Goal: Task Accomplishment & Management: Complete application form

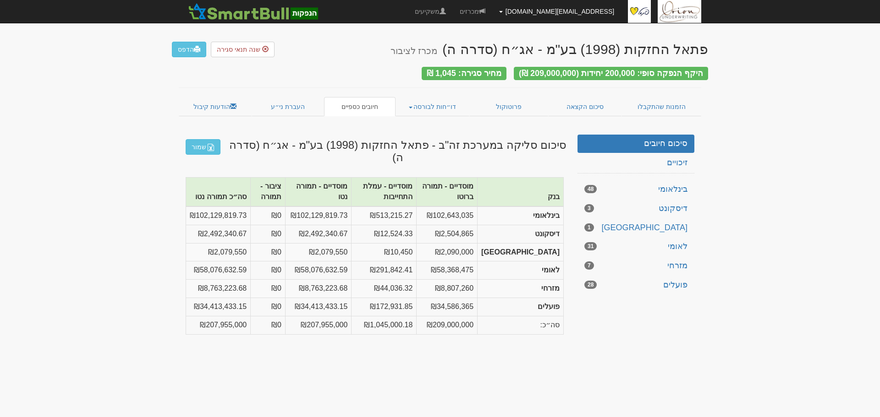
click at [580, 5] on link "[EMAIL_ADDRESS][DOMAIN_NAME]" at bounding box center [556, 11] width 129 height 23
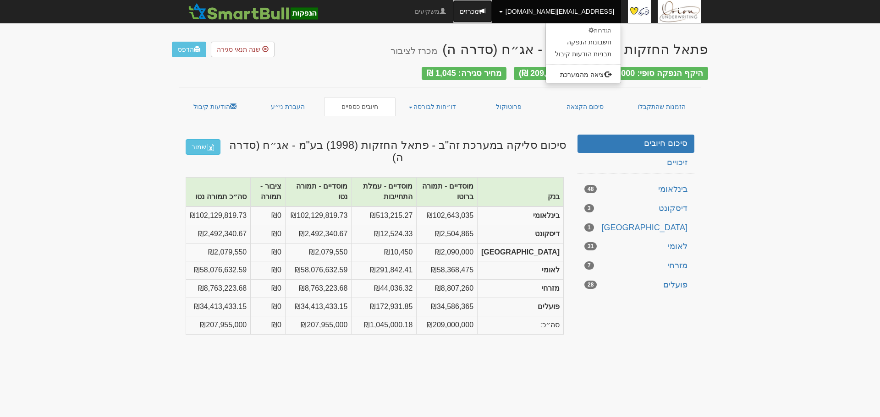
click at [492, 10] on link "מכרזים" at bounding box center [472, 11] width 39 height 23
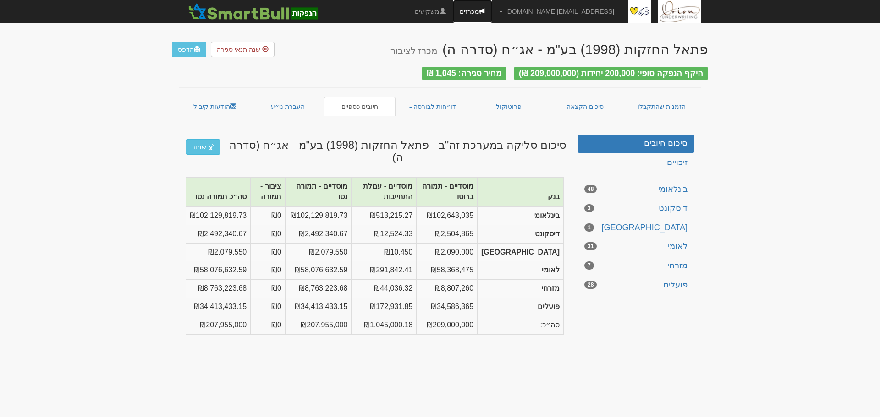
click at [492, 11] on link "מכרזים" at bounding box center [472, 11] width 39 height 23
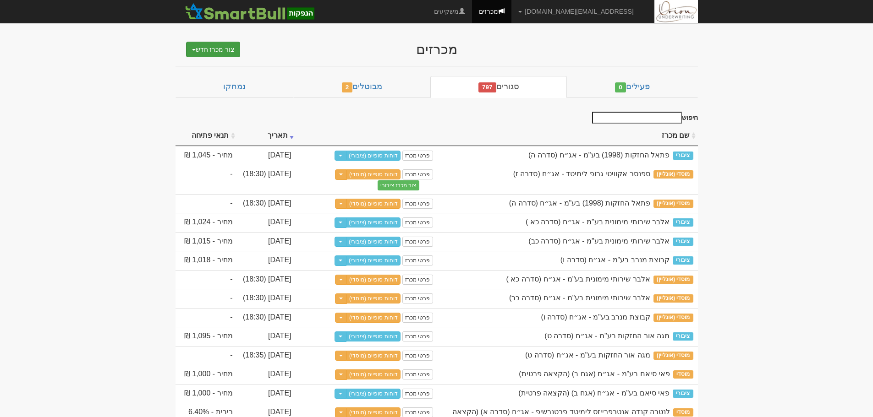
click at [224, 46] on button "צור מכרז חדש" at bounding box center [213, 50] width 55 height 16
click at [227, 65] on link "מוסדי" at bounding box center [190, 67] width 100 height 12
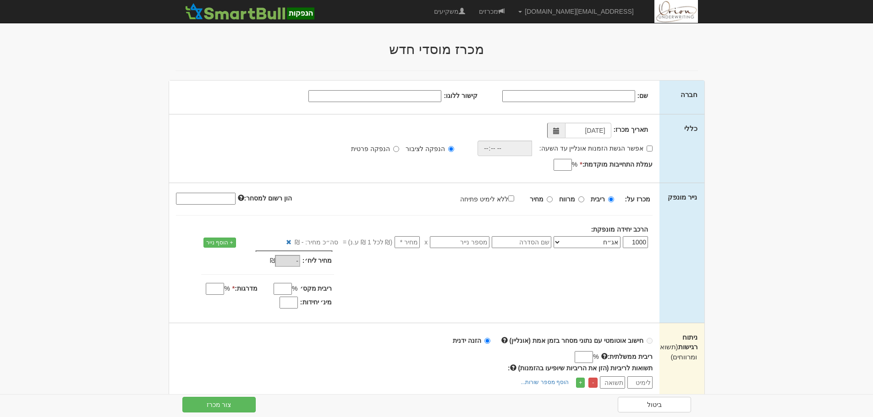
click at [574, 93] on input "שם:" at bounding box center [568, 96] width 133 height 12
click at [554, 93] on input "שם:" at bounding box center [568, 96] width 133 height 12
paste input "AMTRUST RE LTD"
type input "AMTRUST RE LTD"
click at [399, 149] on input "הנפקה פרטית" at bounding box center [396, 149] width 6 height 6
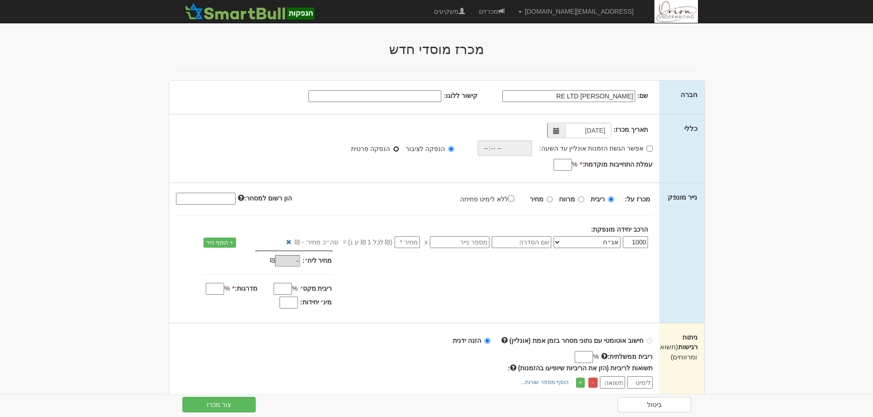
radio input "true"
click at [532, 151] on input "time" at bounding box center [504, 149] width 55 height 16
click at [515, 160] on div "%" at bounding box center [519, 165] width 119 height 11
click at [555, 172] on div "תאריך מכרז: 14/09/2025 אפשר הגשת הזמנות אונליין עד השעה: * %" at bounding box center [414, 149] width 491 height 68
click at [564, 163] on input "עמלת התחייבות מוקדמת: *" at bounding box center [562, 165] width 18 height 12
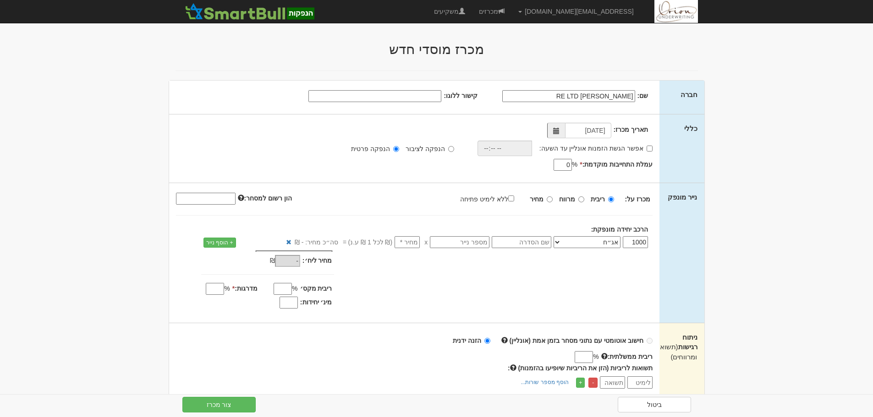
type input "0"
click at [405, 244] on input "number" at bounding box center [406, 242] width 25 height 12
type input "1"
type input "1,000"
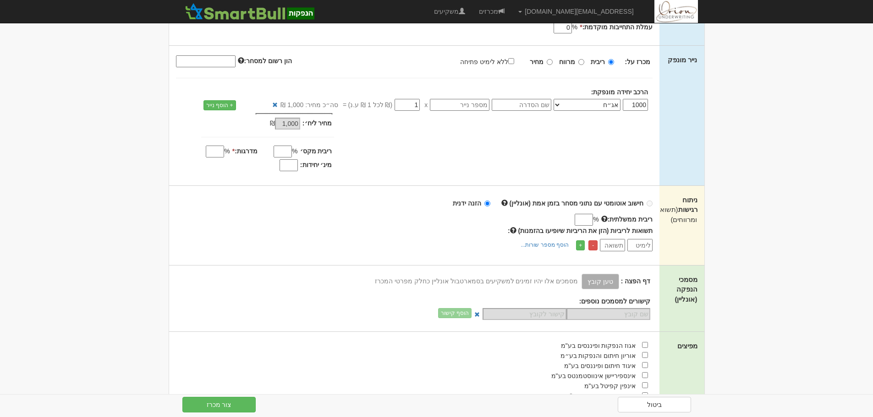
scroll to position [183, 0]
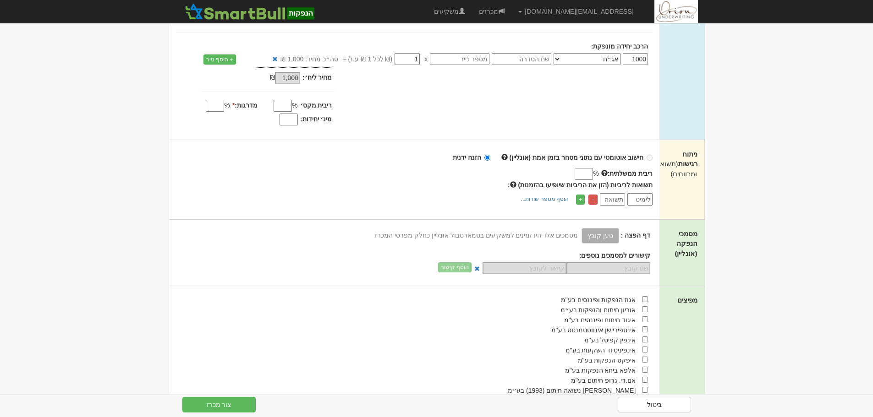
type input "1"
click at [644, 308] on input "checkbox" at bounding box center [645, 309] width 6 height 6
checkbox input "true"
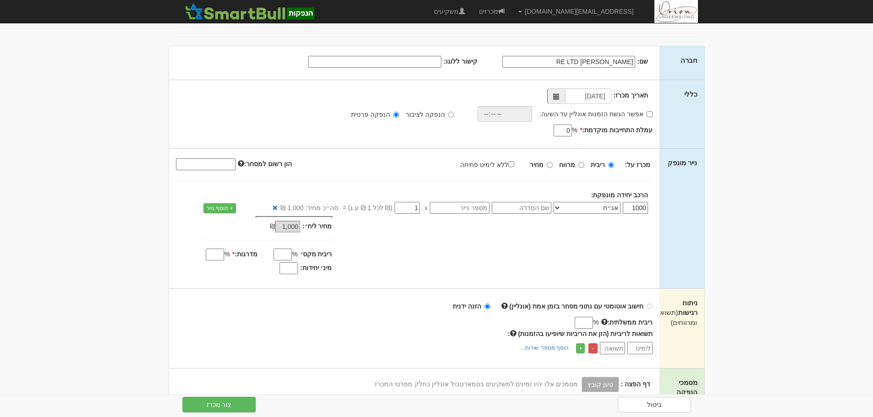
scroll to position [0, 0]
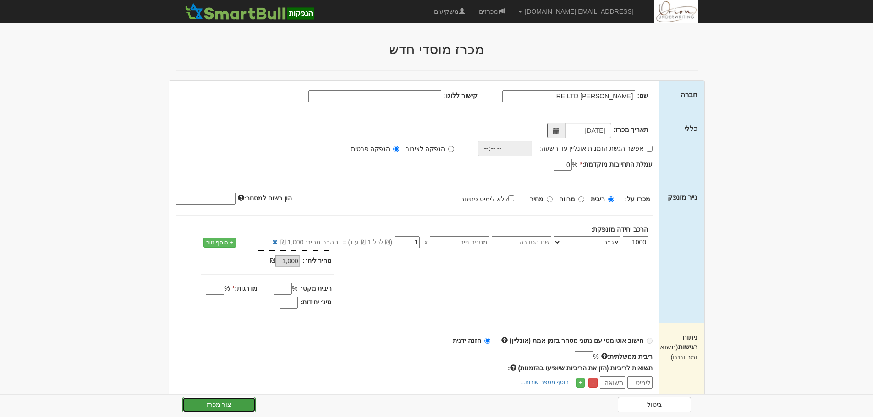
drag, startPoint x: 236, startPoint y: 402, endPoint x: 353, endPoint y: 362, distance: 123.4
click at [353, 362] on div "מכרז מוסדי חדש חברה שם: AMTRUST RE LTD 14/09/2025 %" at bounding box center [437, 414] width 536 height 763
click at [246, 404] on button "צור מכרז" at bounding box center [218, 405] width 73 height 16
click at [302, 355] on div "ריבית ממשלתית: % תשואות לריביות (הזן את הריביות שיופיעו בהזמנות) : -" at bounding box center [414, 370] width 477 height 37
click at [216, 291] on input "מדרגות: *" at bounding box center [215, 289] width 18 height 12
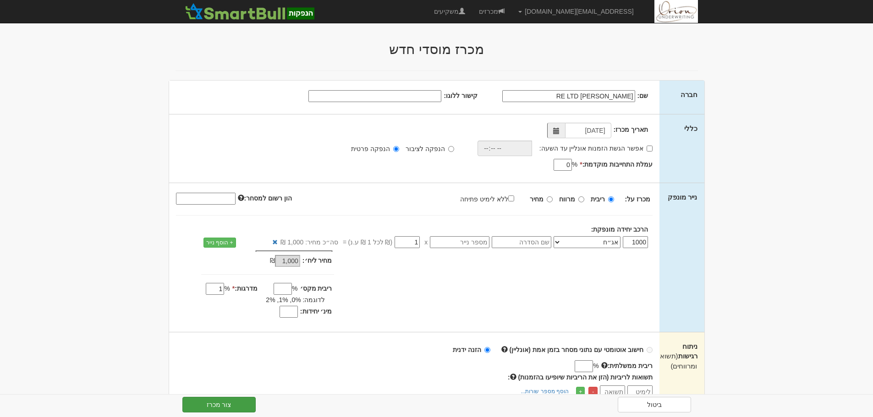
type input "1"
click at [215, 404] on button "צור מכרז" at bounding box center [218, 405] width 73 height 16
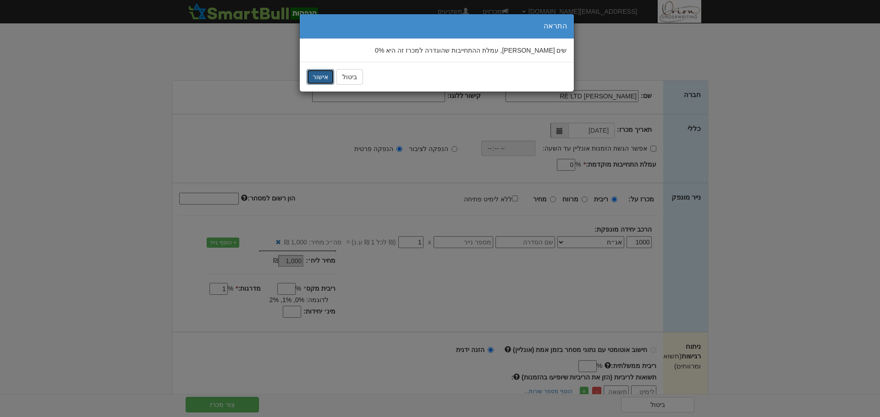
click at [325, 77] on button "אישור" at bounding box center [319, 77] width 27 height 16
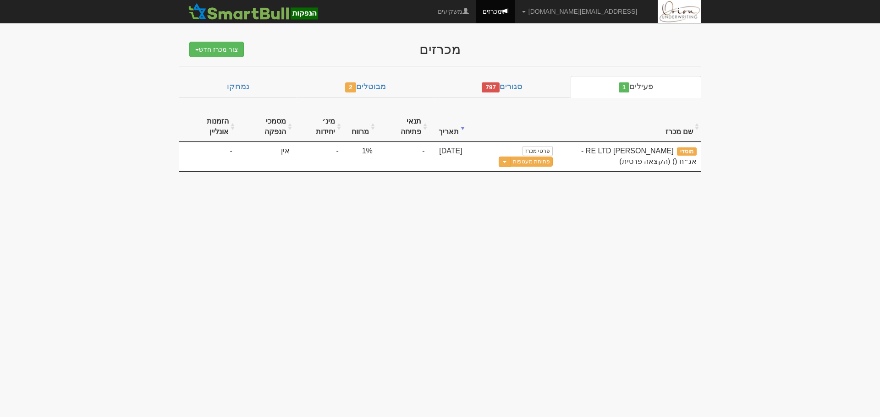
click at [533, 224] on body "hanpaka@orion-uw.com הגדרות חשבונות הנפקה תבניות הודעות קיבול" at bounding box center [440, 208] width 880 height 417
click at [454, 220] on body "hanpaka@orion-uw.com הגדרות חשבונות הנפקה תבניות הודעות קיבול" at bounding box center [440, 208] width 880 height 417
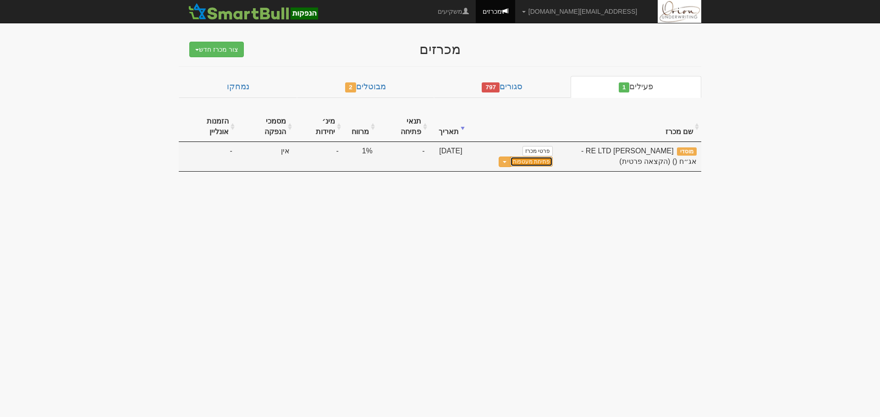
click at [546, 161] on link "פתיחת מעטפות" at bounding box center [531, 162] width 43 height 10
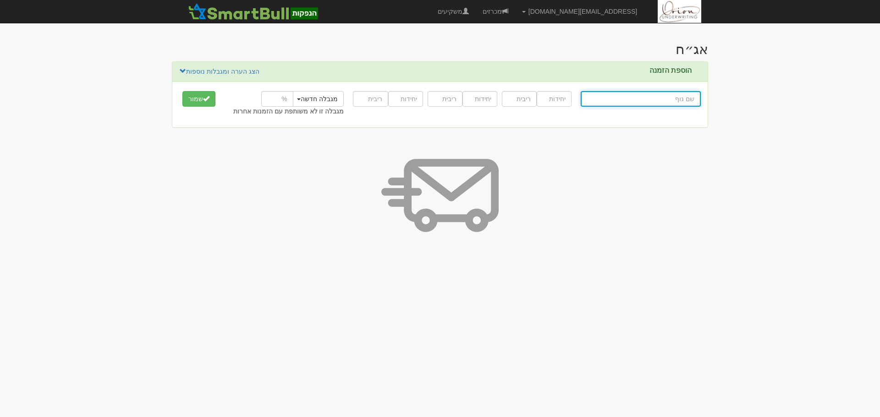
click at [623, 100] on input "text" at bounding box center [640, 99] width 120 height 16
paste input "מור בית השקעות ניהול תיקים בע"מ"
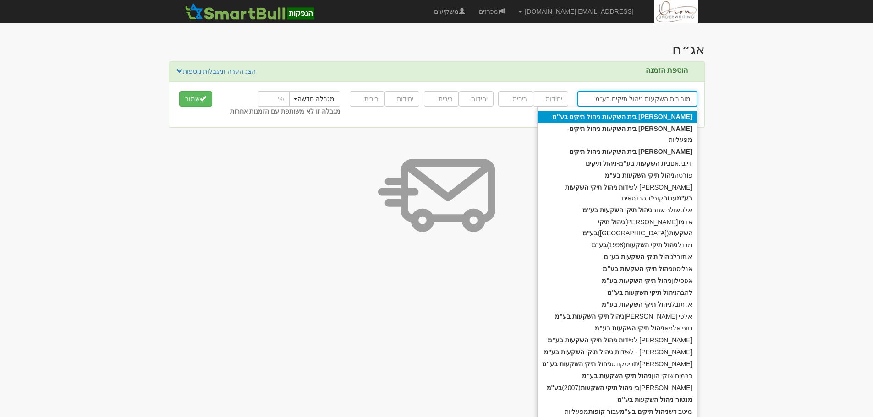
click at [621, 111] on div "[PERSON_NAME] בית השקעות ניהול תיקים בע"מ" at bounding box center [616, 117] width 159 height 12
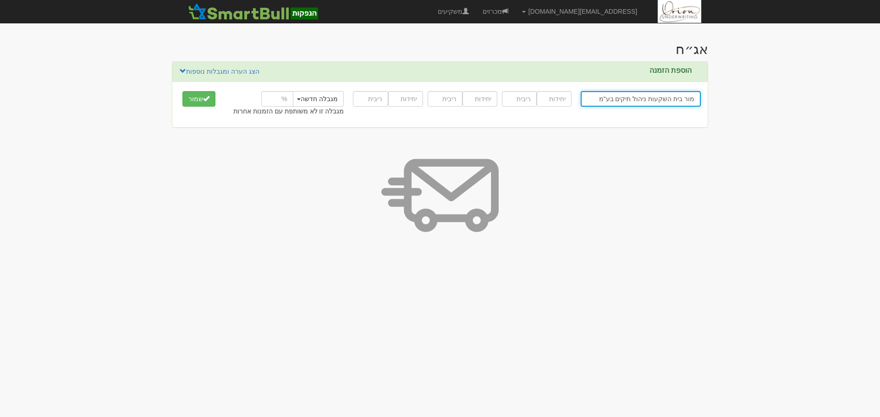
type input "מור בית השקעות ניהול תיקים בע"מ"
click at [567, 97] on input "number" at bounding box center [553, 99] width 35 height 16
type input "22000"
click at [531, 101] on input "number" at bounding box center [519, 99] width 35 height 16
type input "6.6"
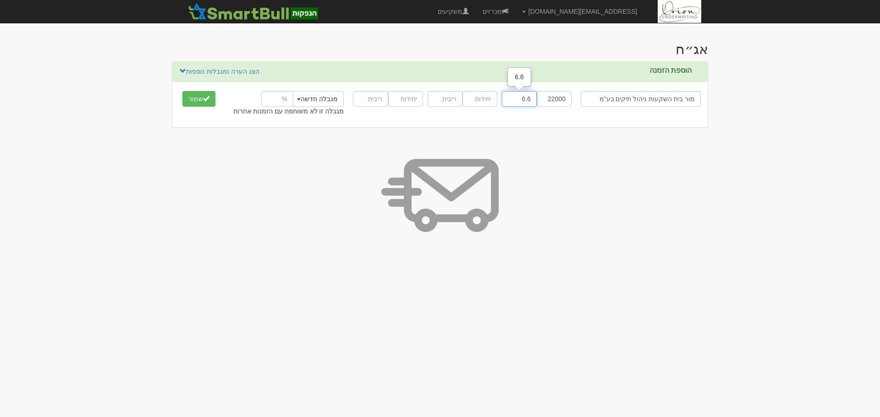
click at [182, 91] on button "שמור" at bounding box center [198, 99] width 33 height 16
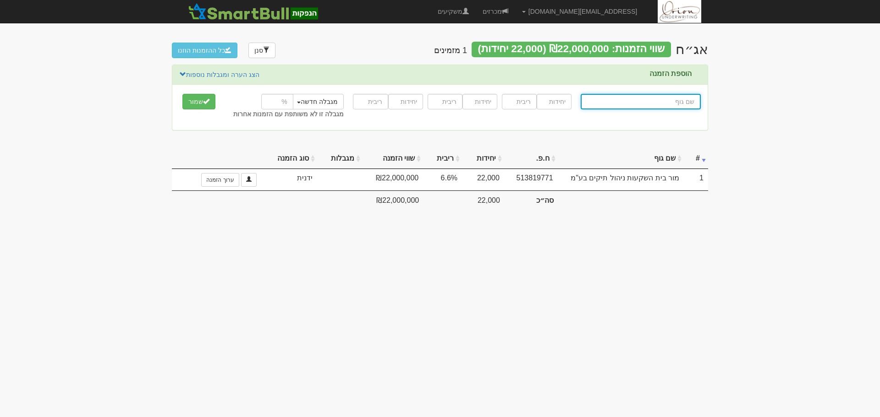
click at [640, 104] on input "text" at bounding box center [640, 102] width 120 height 16
paste input "מיילסטון קפיטל (אי.אר.ג'י.אס) ש.מ"
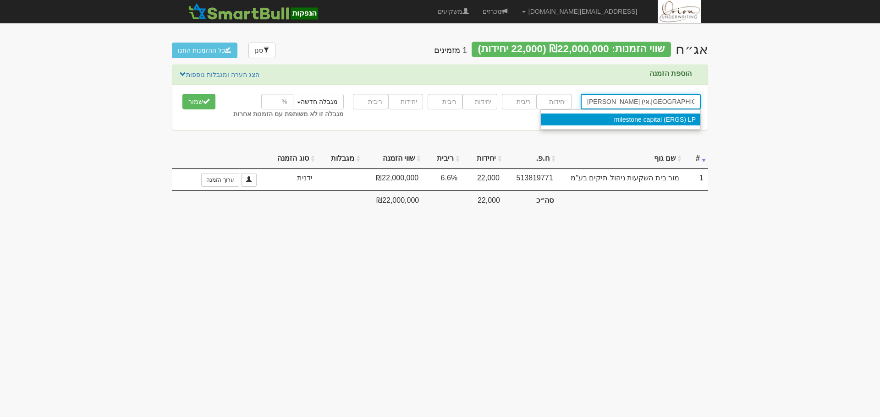
click at [608, 122] on div "milestone capital (ERGS) LP" at bounding box center [620, 120] width 159 height 12
type input "milestone capital (ERGS) LP"
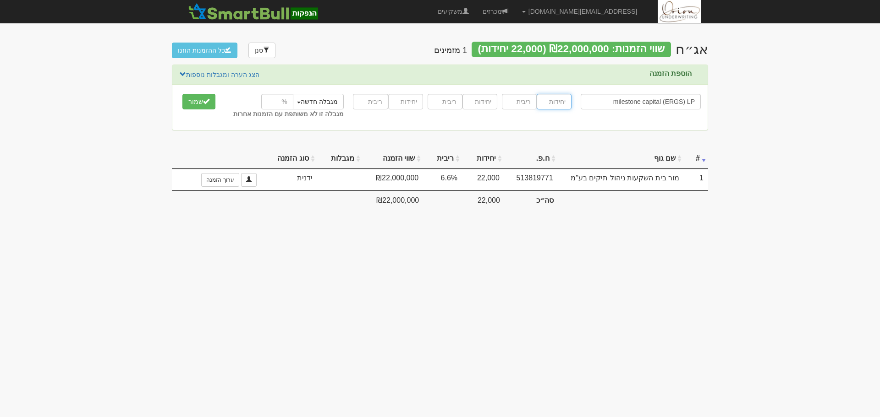
click at [545, 98] on input "number" at bounding box center [553, 102] width 35 height 16
paste input "17000"
type input "17000"
click at [525, 101] on input "number" at bounding box center [519, 102] width 35 height 16
type input "6.6"
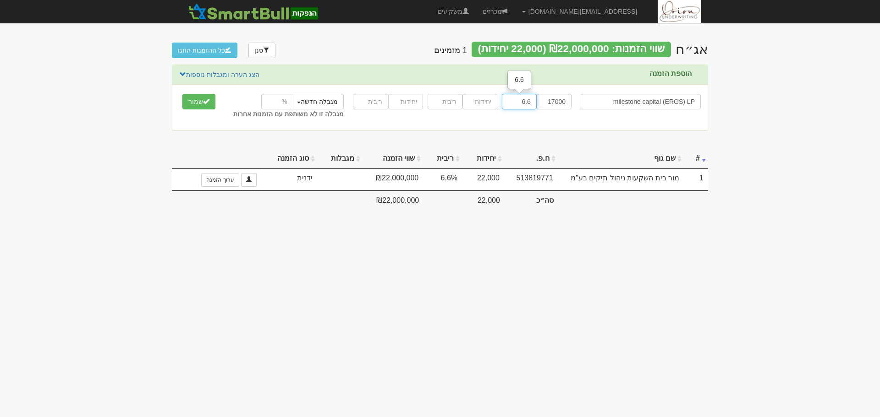
click at [182, 94] on button "שמור" at bounding box center [198, 102] width 33 height 16
click at [93, 167] on body "hanpaka@orion-uw.com הגדרות חשבונות הנפקה תבניות הודעות קיבול" at bounding box center [440, 208] width 880 height 417
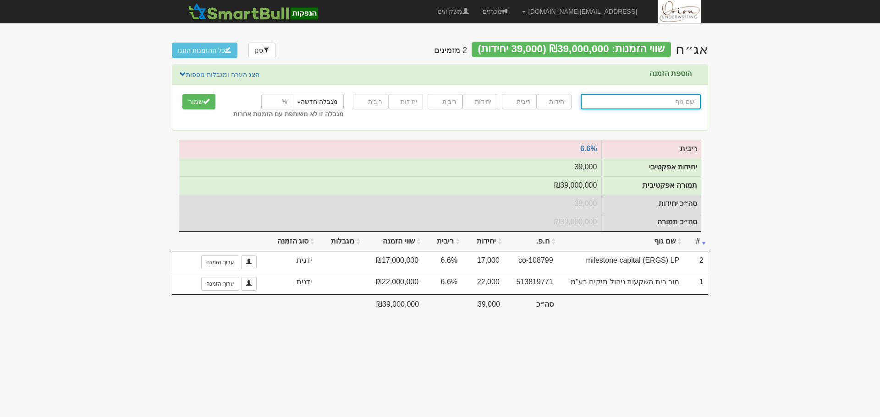
click at [660, 102] on input "text" at bounding box center [640, 102] width 120 height 16
paste input "אייסברג פיננסים ש.מ"
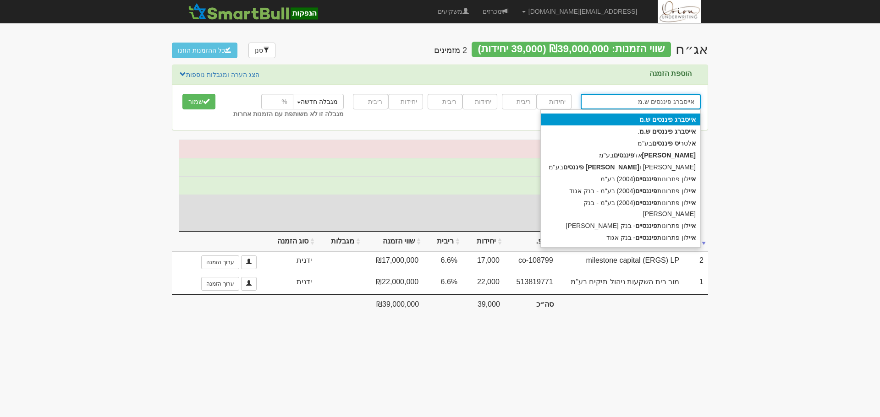
click at [633, 118] on div "אייסברג פיננסים ש.מ" at bounding box center [620, 120] width 159 height 12
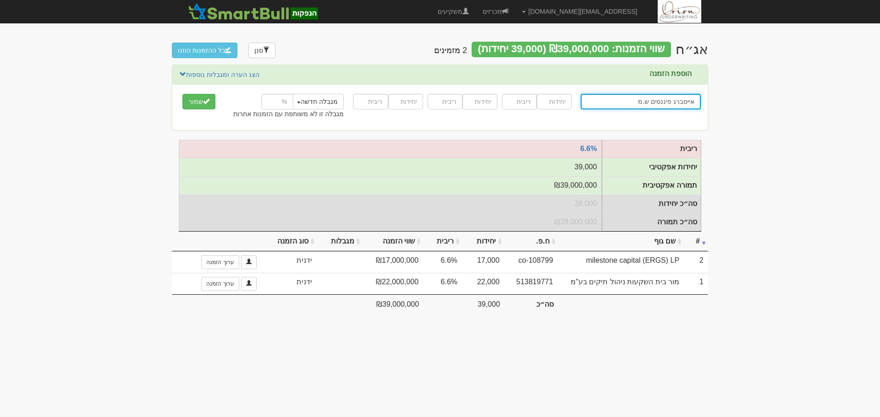
type input "אייסברג פיננסים ש.מ"
drag, startPoint x: 553, startPoint y: 101, endPoint x: 523, endPoint y: 104, distance: 30.4
click at [553, 101] on input "number" at bounding box center [553, 102] width 35 height 16
paste input "5000"
type input "5000"
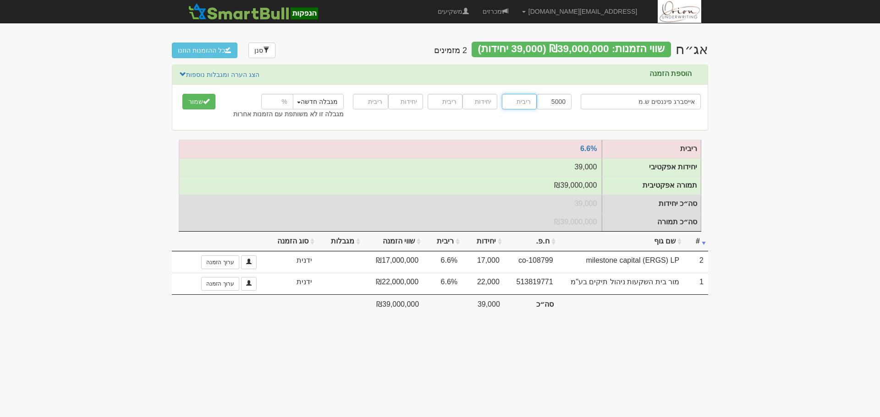
click at [520, 104] on input "number" at bounding box center [519, 102] width 35 height 16
type input "6.6"
click at [182, 94] on button "שמור" at bounding box center [198, 102] width 33 height 16
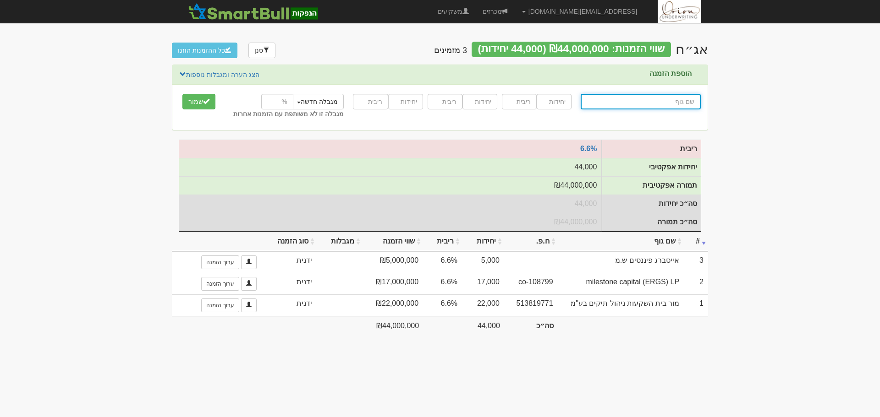
click at [632, 103] on input "text" at bounding box center [640, 102] width 120 height 16
paste input "[PERSON_NAME] ופנסיה בע"מ"
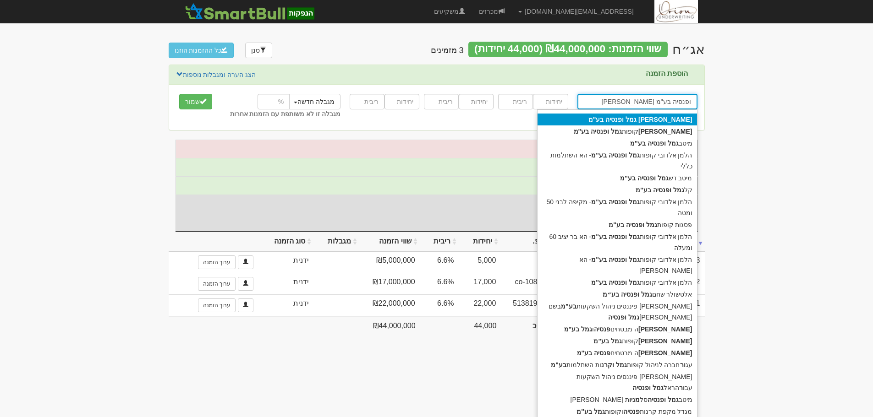
click at [615, 120] on div "מור גמל ופנסיה בע"מ" at bounding box center [616, 120] width 159 height 12
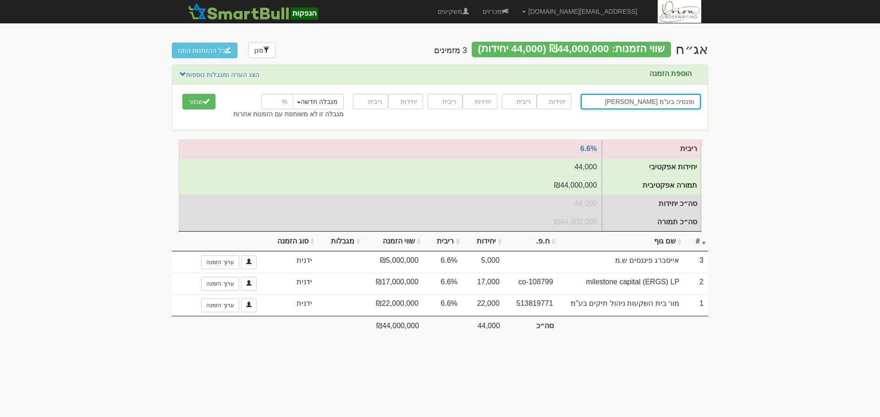
type input "[PERSON_NAME] ופנסיה בע"מ"
drag, startPoint x: 565, startPoint y: 104, endPoint x: 556, endPoint y: 110, distance: 10.9
click at [565, 104] on input "number" at bounding box center [553, 102] width 35 height 16
paste input "93000"
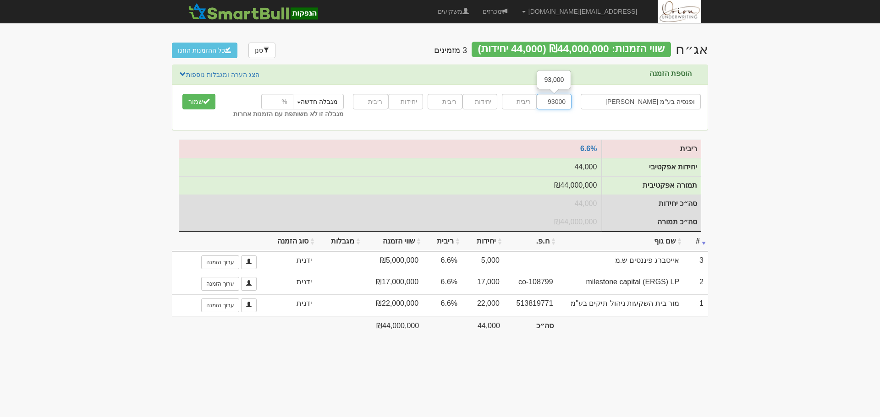
type input "93000"
click at [514, 104] on input "number" at bounding box center [519, 102] width 35 height 16
type input "6.6"
click at [182, 94] on button "שמור" at bounding box center [198, 102] width 33 height 16
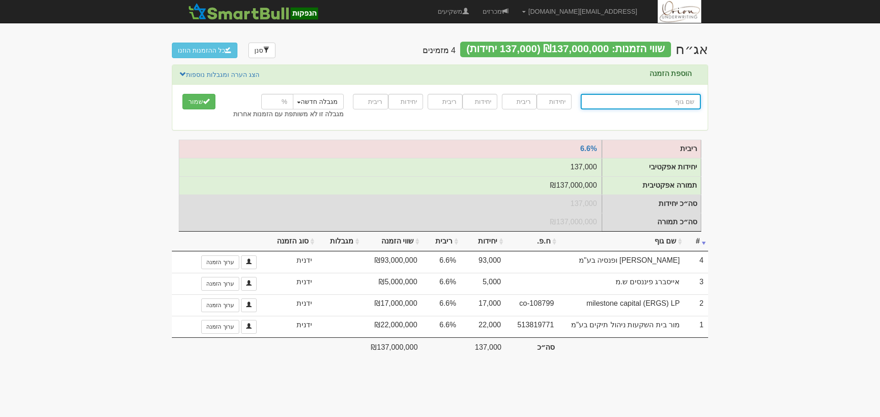
click at [669, 100] on input "text" at bounding box center [640, 102] width 120 height 16
paste input "קורטקס אסטרטגיות שותפות"
type input "קורטקס אסטרטגיות שותפות מוגבלת"
type input "קורטקס אסטרטגיות שותפות"
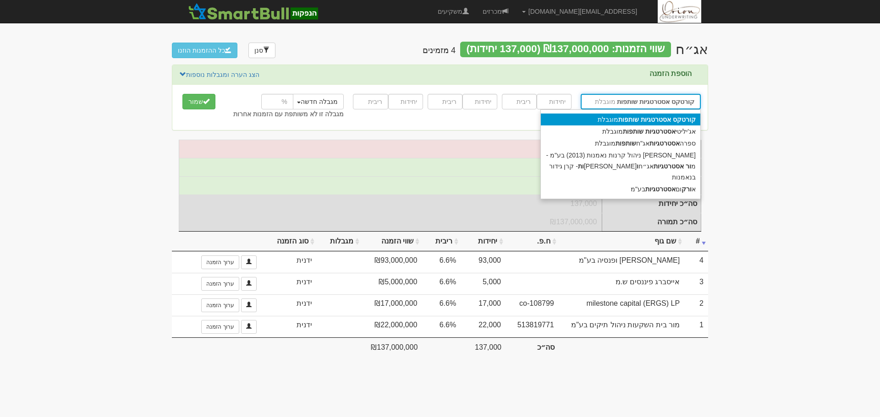
click at [613, 123] on div "קורטקס אסטרטגיות שותפות מוגבלת" at bounding box center [620, 120] width 159 height 12
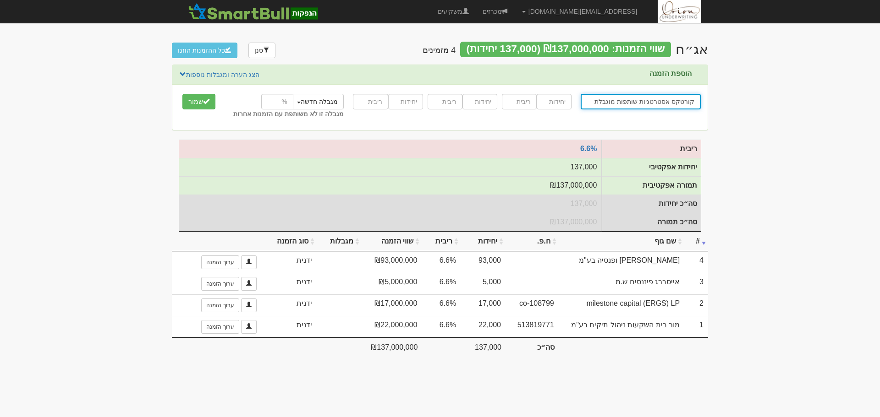
type input "קורטקס אסטרטגיות שותפות מוגבלת"
click at [554, 106] on input "number" at bounding box center [553, 102] width 35 height 16
paste input "30000"
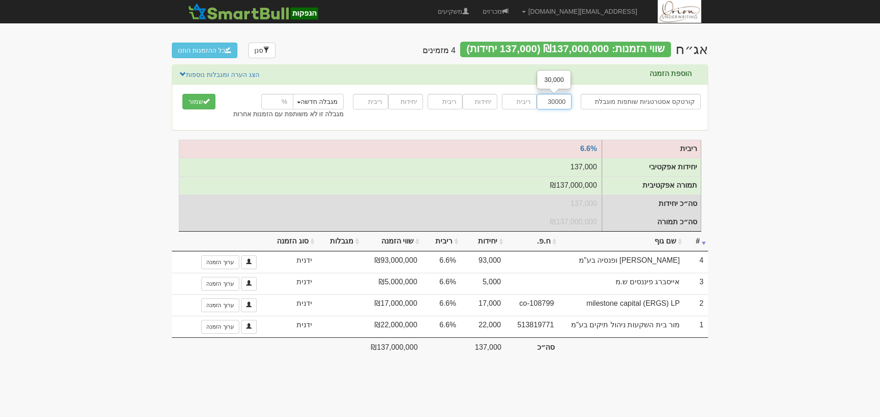
type input "30000"
click at [521, 104] on input "number" at bounding box center [519, 102] width 35 height 16
type input "6.6"
click at [182, 94] on button "שמור" at bounding box center [198, 102] width 33 height 16
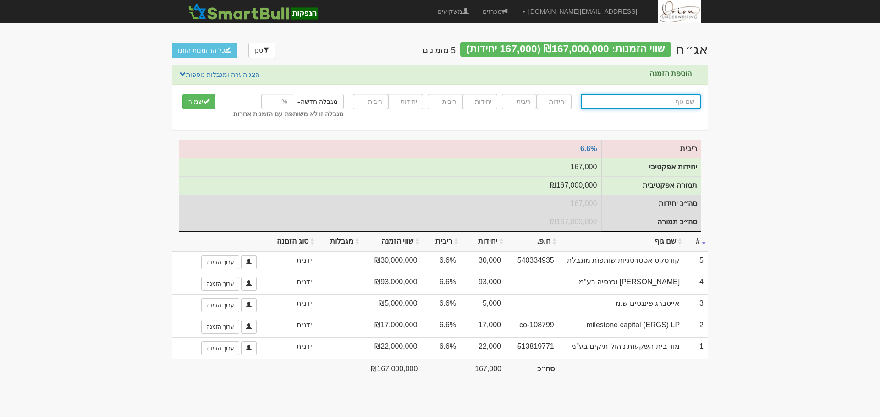
click at [640, 98] on input "text" at bounding box center [640, 102] width 120 height 16
paste input "ורטיקל בונד ש.מ"
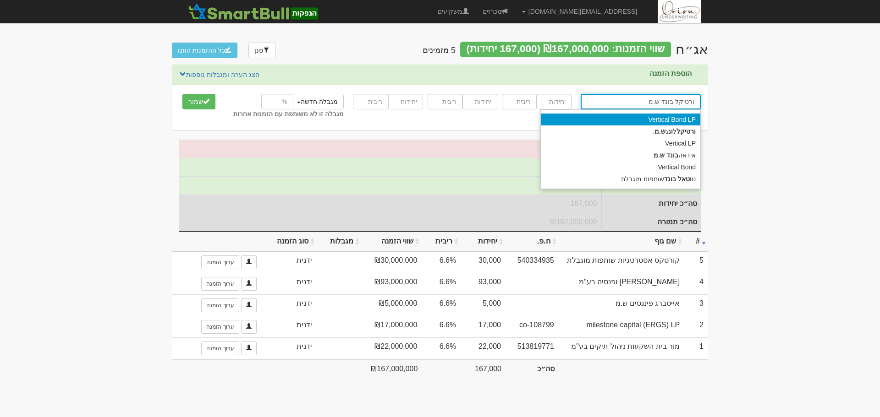
click at [631, 118] on div "Vertical Bond LP" at bounding box center [620, 120] width 159 height 12
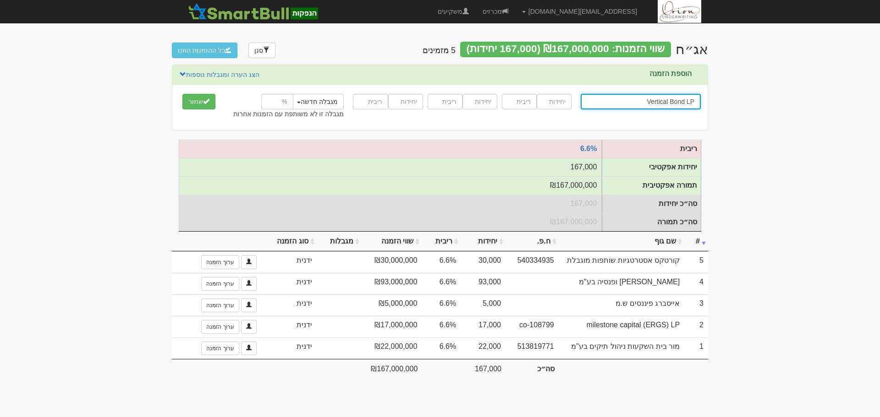
type input "Vertical Bond LP"
click at [550, 102] on input "number" at bounding box center [553, 102] width 35 height 16
paste input "8750"
type input "8750"
click at [520, 98] on input "number" at bounding box center [519, 102] width 35 height 16
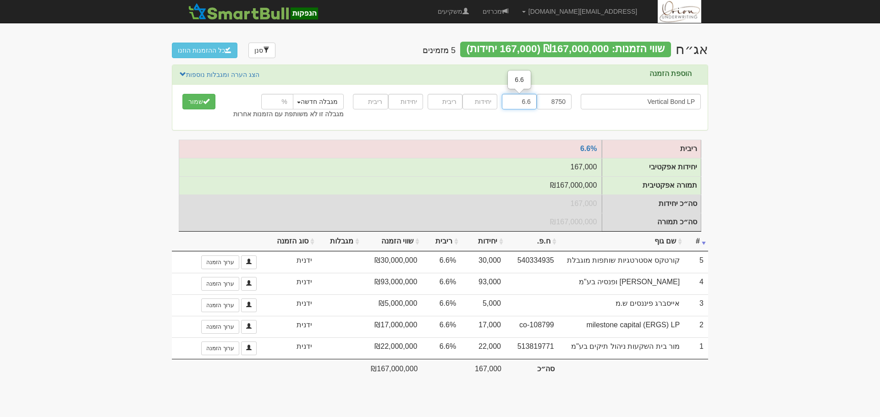
type input "6.6"
click at [182, 94] on button "שמור" at bounding box center [198, 102] width 33 height 16
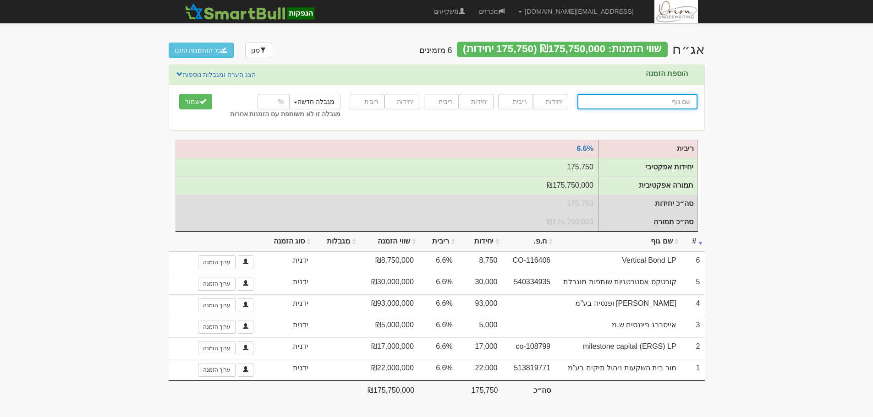
click at [688, 102] on input "text" at bounding box center [637, 102] width 120 height 16
paste input "ורטיקל ש.מ"
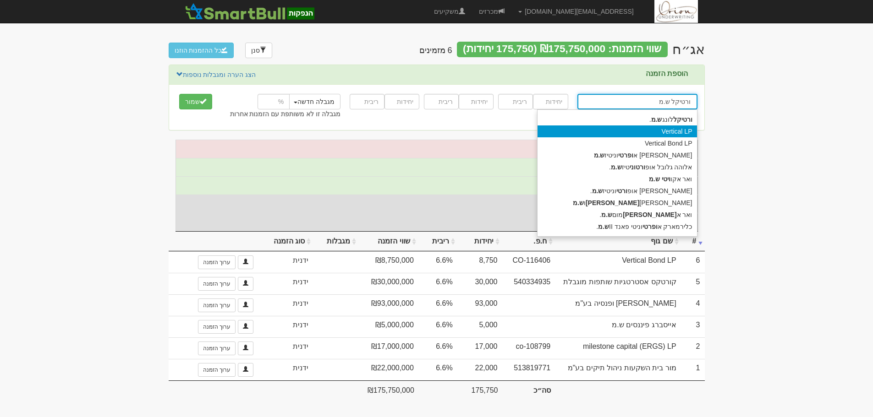
click at [620, 126] on div "Vertical LP" at bounding box center [616, 132] width 159 height 12
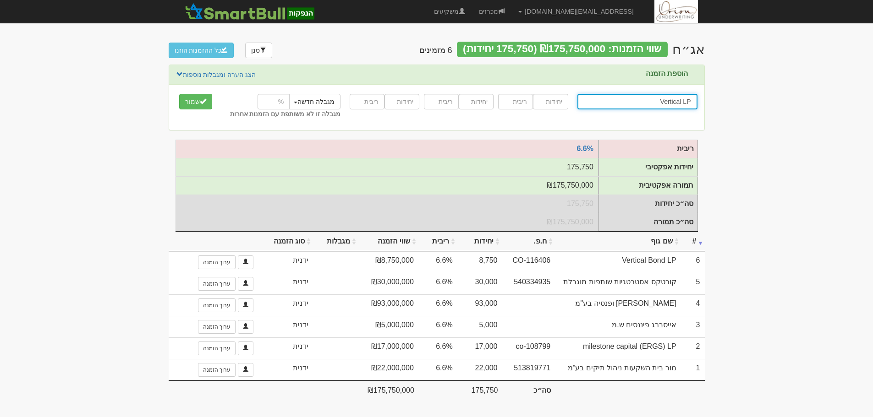
type input "Vertical LP"
click at [551, 104] on input "number" at bounding box center [550, 102] width 35 height 16
type input "8750"
click at [510, 105] on input "number" at bounding box center [515, 102] width 35 height 16
type input "6.6"
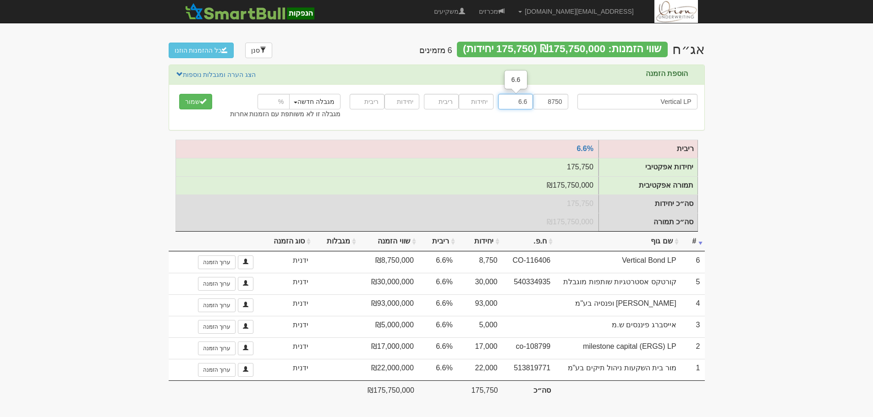
click at [179, 94] on button "שמור" at bounding box center [195, 102] width 33 height 16
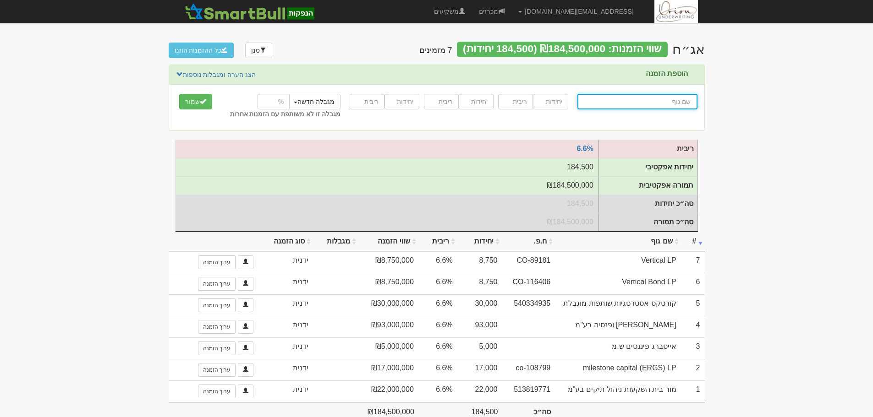
click at [609, 99] on input "text" at bounding box center [637, 102] width 120 height 16
paste input "[PERSON_NAME] קרנות נאמנות - עבור [PERSON_NAME] אלטרנטיב"
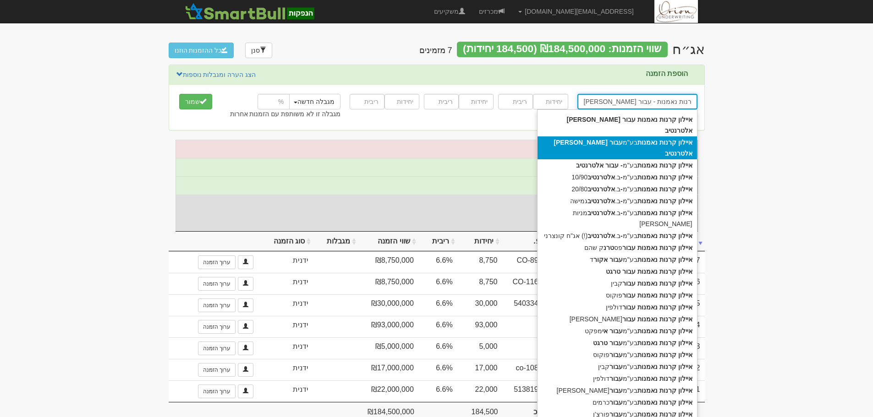
click at [665, 150] on strong "אלטרנטיב" at bounding box center [678, 153] width 27 height 7
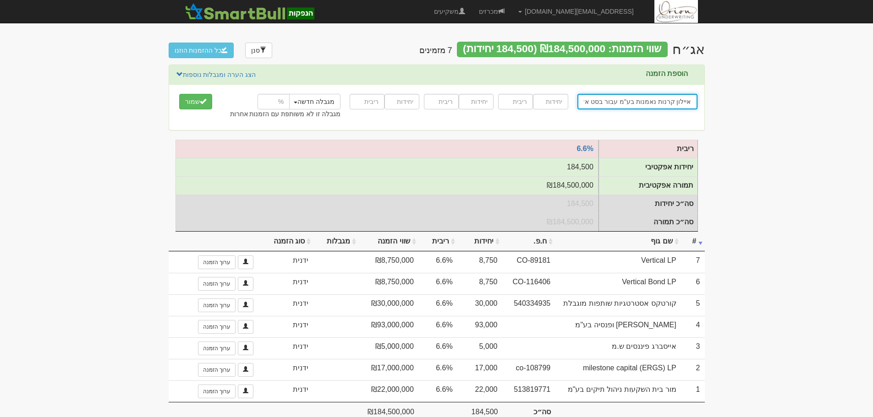
type input "איילון קרנות נאמנות בע"מ עבור בסט אלטרנטיב"
click at [544, 96] on input "number" at bounding box center [550, 102] width 35 height 16
type input "7000"
type input "6.6"
click at [179, 94] on button "שמור" at bounding box center [195, 102] width 33 height 16
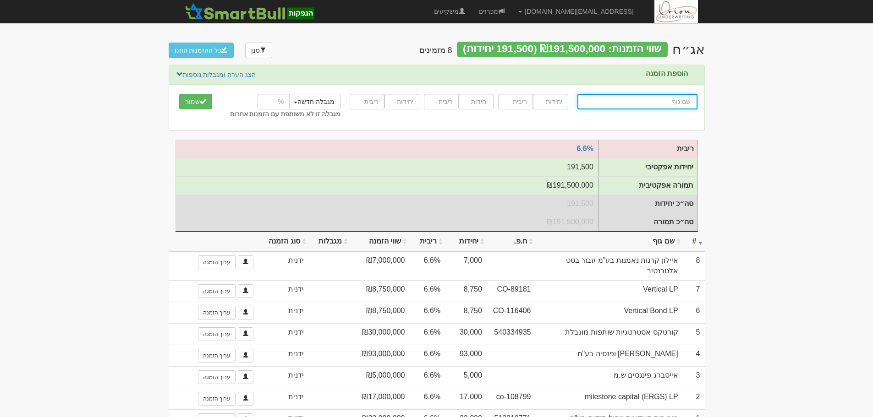
click at [641, 109] on input "text" at bounding box center [637, 102] width 120 height 16
paste input "[PERSON_NAME] קרנות נאמנות - עבור קבין"
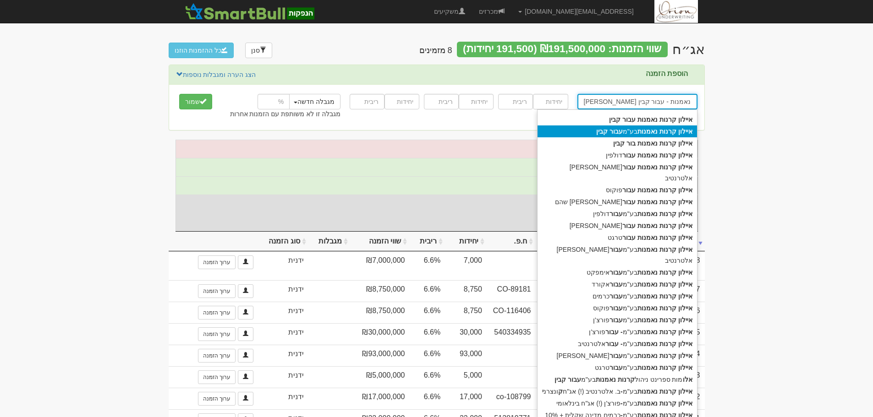
click at [610, 134] on div "[PERSON_NAME] קרנות נאמנות בע"מ עבור קבין" at bounding box center [616, 132] width 159 height 12
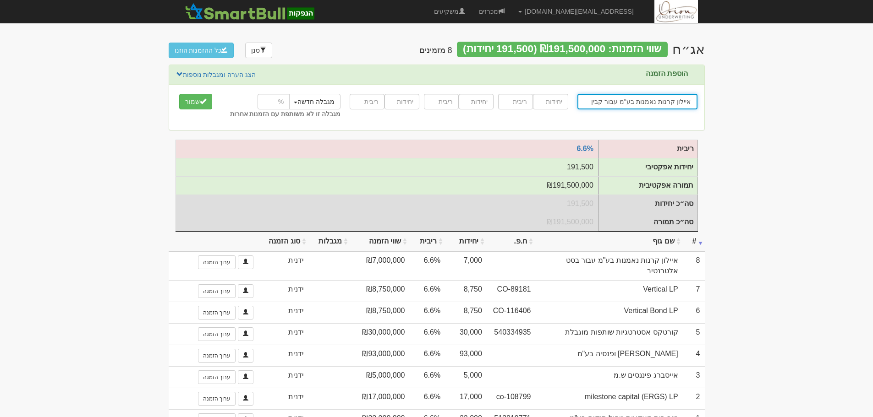
type input "איילון קרנות נאמנות בע"מ עבור קבין"
click at [559, 105] on input "number" at bounding box center [550, 102] width 35 height 16
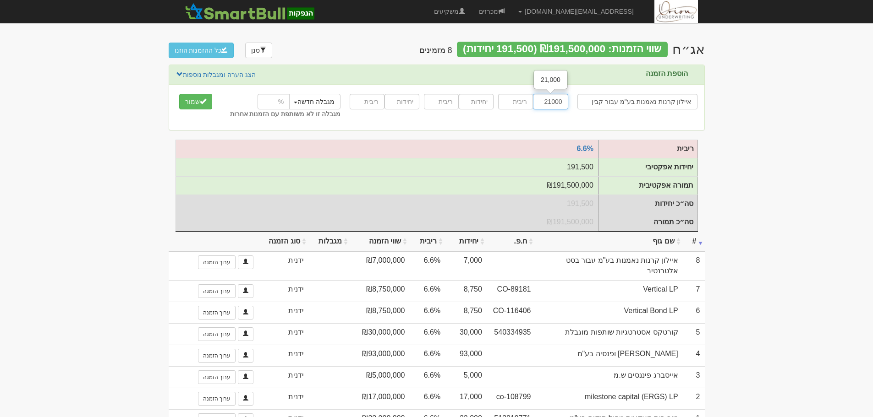
type input "21000"
type input "6.6"
click at [179, 94] on button "שמור" at bounding box center [195, 102] width 33 height 16
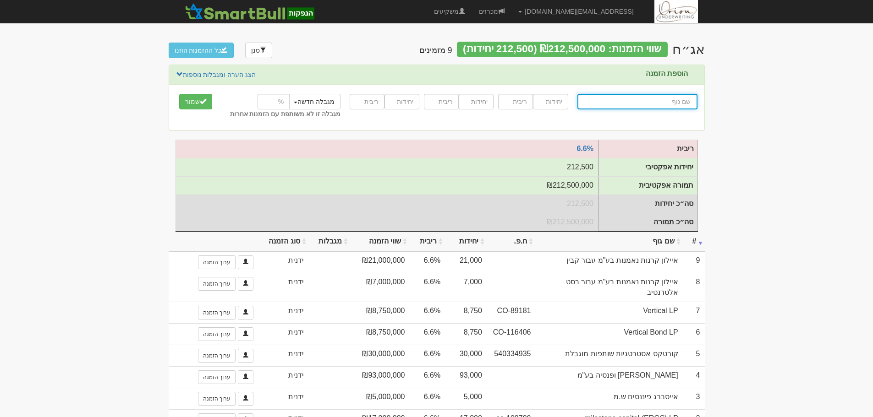
click at [678, 94] on input "text" at bounding box center [637, 102] width 120 height 16
paste input "[PERSON_NAME] קרנות נאמנות - עבור טרגט"
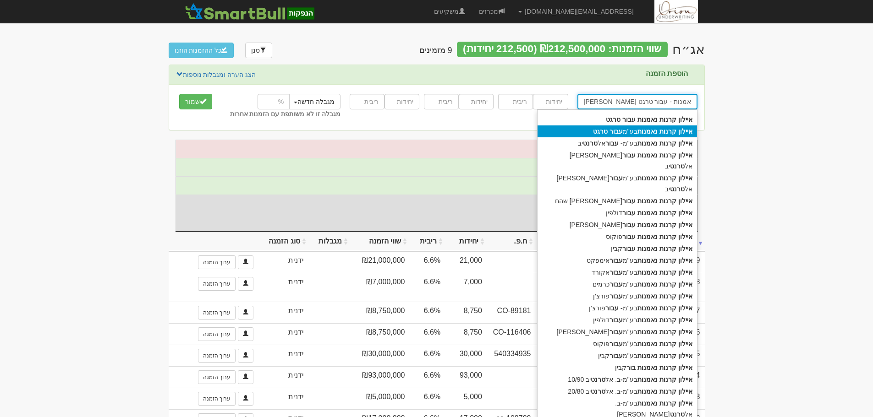
click at [597, 132] on strong "טרגט" at bounding box center [600, 131] width 15 height 7
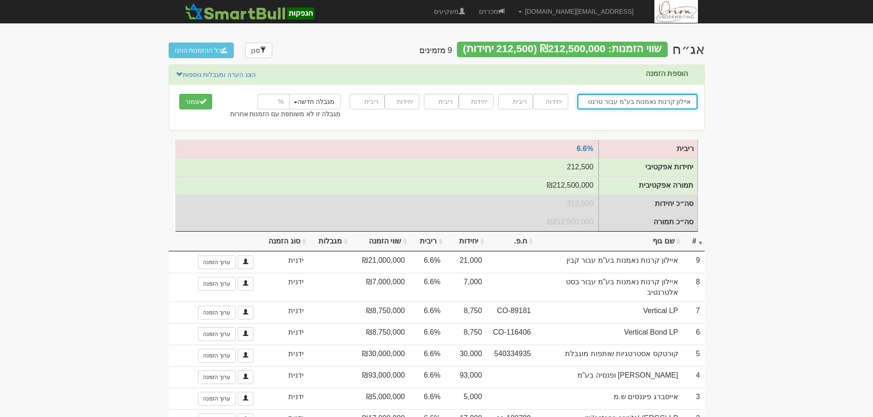
type input "איילון קרנות נאמנות בע"מ עבור טרגט"
type input "1000"
type input "6.6"
click at [179, 94] on button "שמור" at bounding box center [195, 102] width 33 height 16
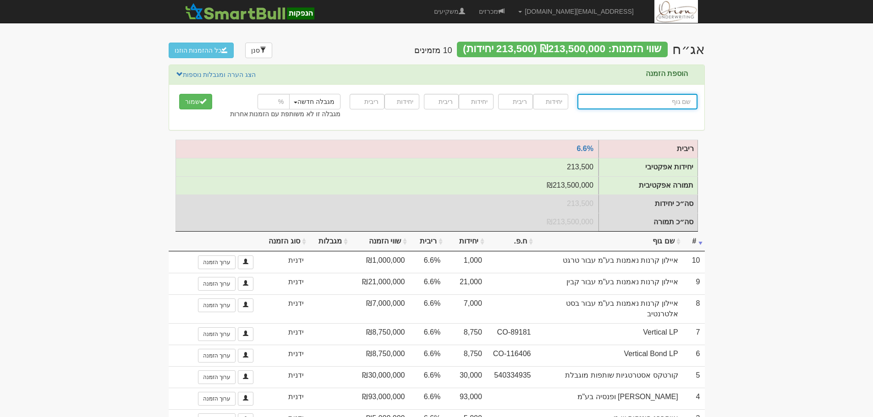
click at [688, 104] on input "text" at bounding box center [637, 102] width 120 height 16
paste input "יוניק השקעות ופינטק - שותפות מוגבלת"
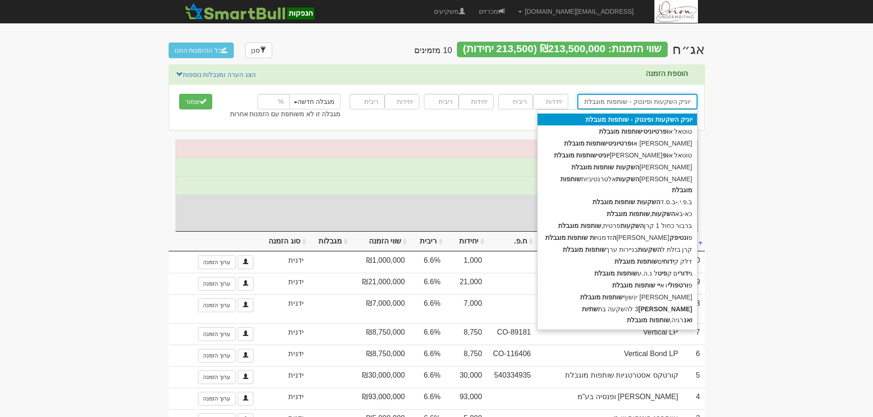
click at [653, 123] on strong "ופינטק" at bounding box center [643, 119] width 19 height 7
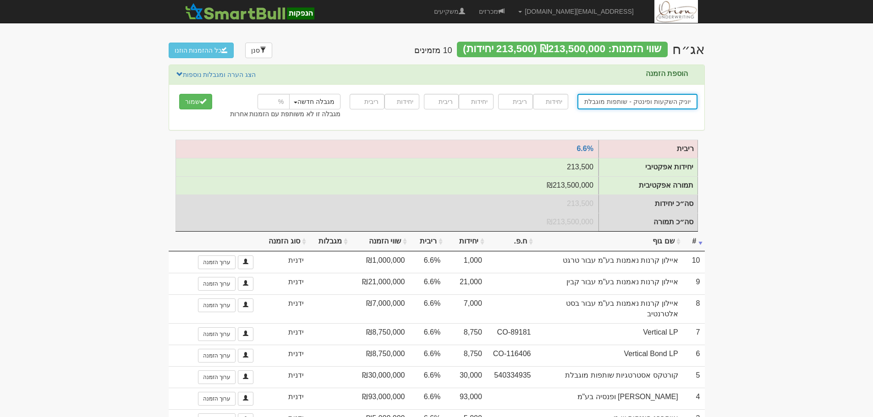
type input "יוניק השקעות ופינטק - שותפות מוגבלת"
click at [554, 102] on input "number" at bounding box center [550, 102] width 35 height 16
type input "7000"
type input "6.6"
click at [179, 94] on button "שמור" at bounding box center [195, 102] width 33 height 16
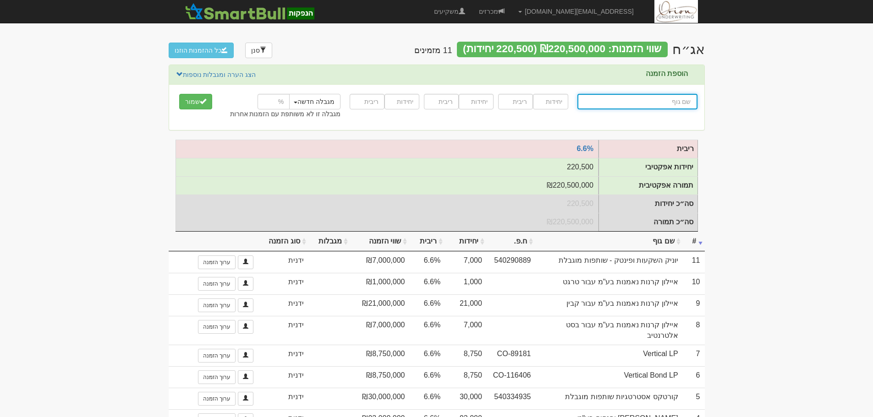
click at [639, 104] on input "text" at bounding box center [637, 102] width 120 height 16
paste input "[PERSON_NAME] [PERSON_NAME].מ"
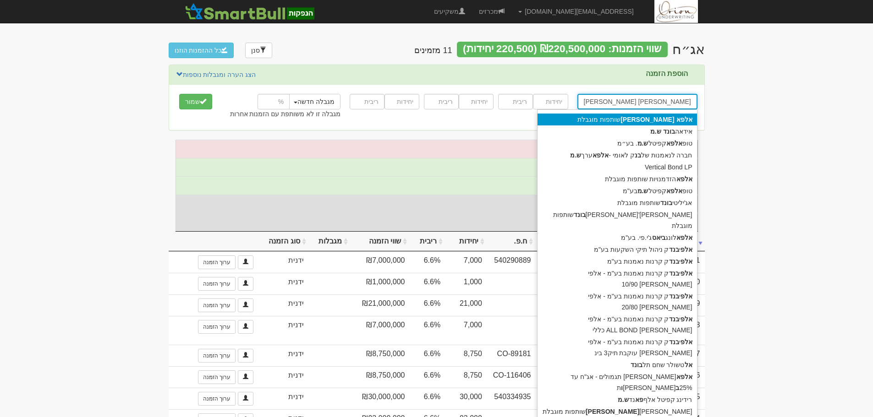
click at [617, 119] on div "אלפא בונדס שותפות מוגבלת" at bounding box center [616, 120] width 159 height 12
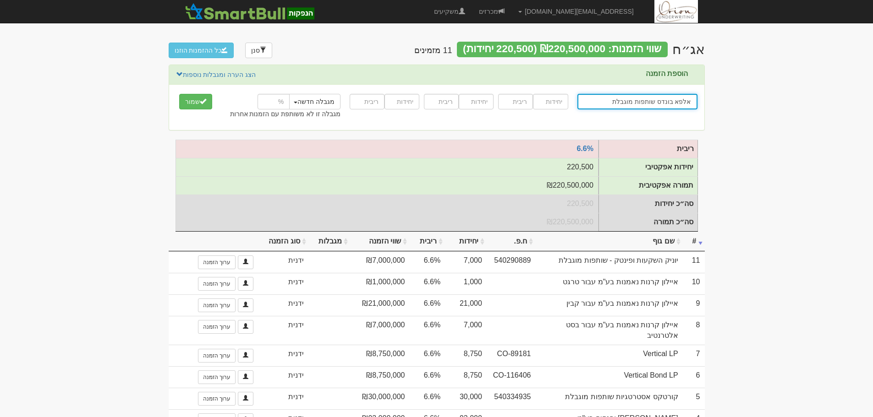
type input "אלפא בונדס שותפות מוגבלת"
click at [550, 106] on input "number" at bounding box center [550, 102] width 35 height 16
type input "2500"
type input "6.6"
click at [179, 94] on button "שמור" at bounding box center [195, 102] width 33 height 16
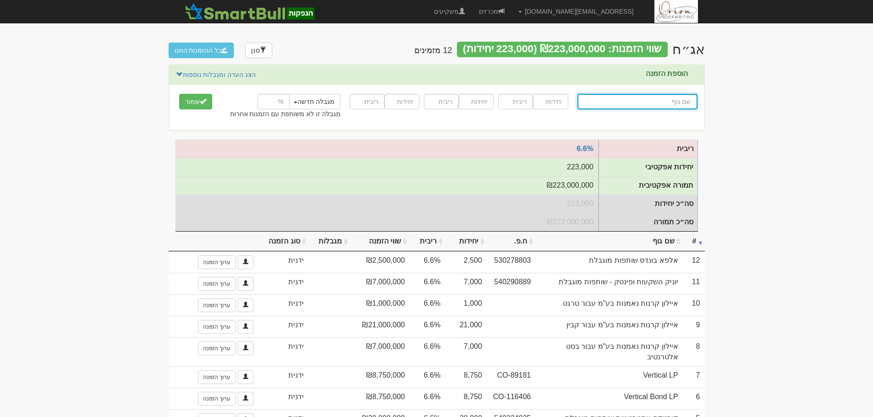
click at [621, 95] on input "text" at bounding box center [637, 102] width 120 height 16
paste input "ילין לפידות ניהול קרנות נאמנות בע"מ"
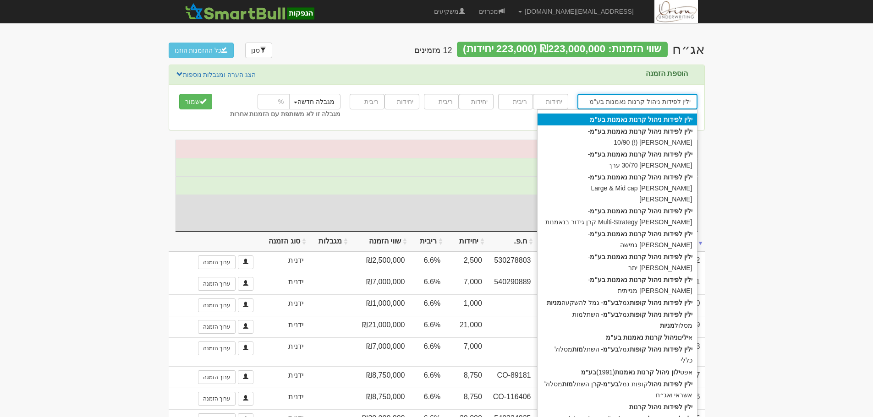
click at [601, 120] on strong "בע"מ" at bounding box center [598, 119] width 16 height 7
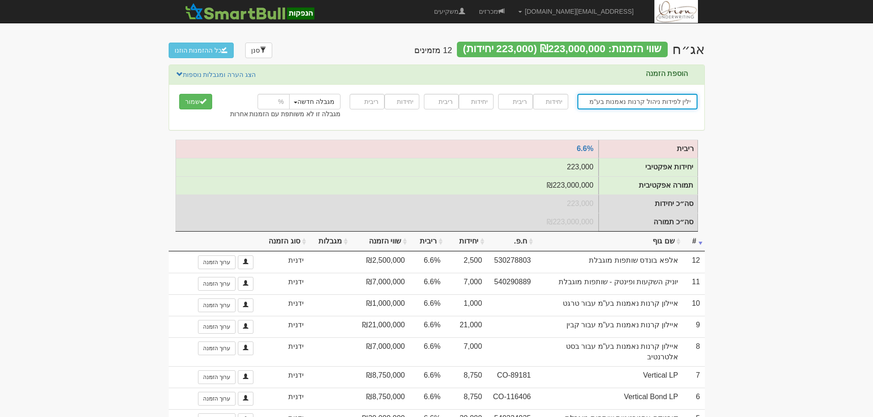
type input "ילין לפידות ניהול קרנות נאמנות בע"מ"
click at [552, 94] on input "number" at bounding box center [550, 102] width 35 height 16
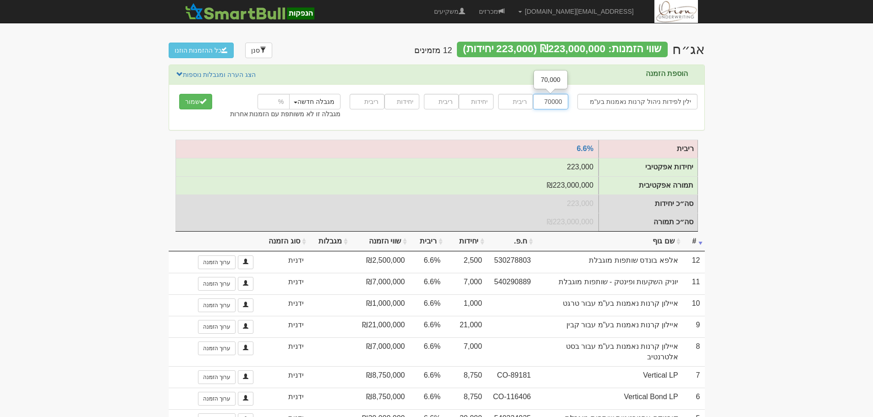
type input "70000"
type input "6.6"
click at [179, 94] on button "שמור" at bounding box center [195, 102] width 33 height 16
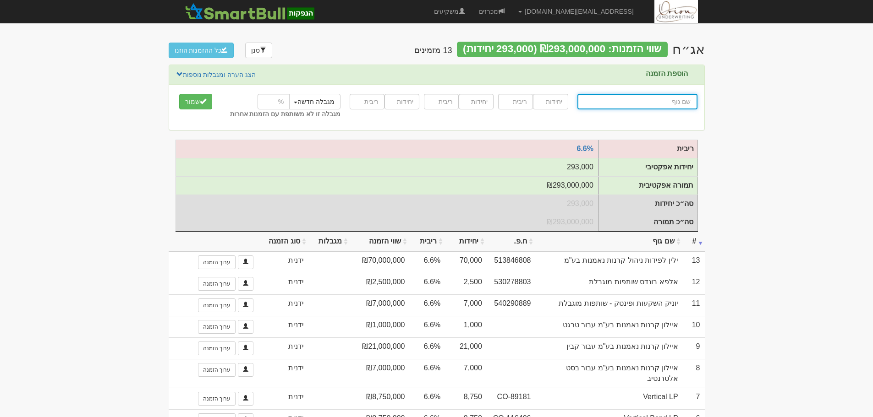
click at [681, 102] on input "text" at bounding box center [637, 102] width 120 height 16
paste input "Arbitrage Global LP"
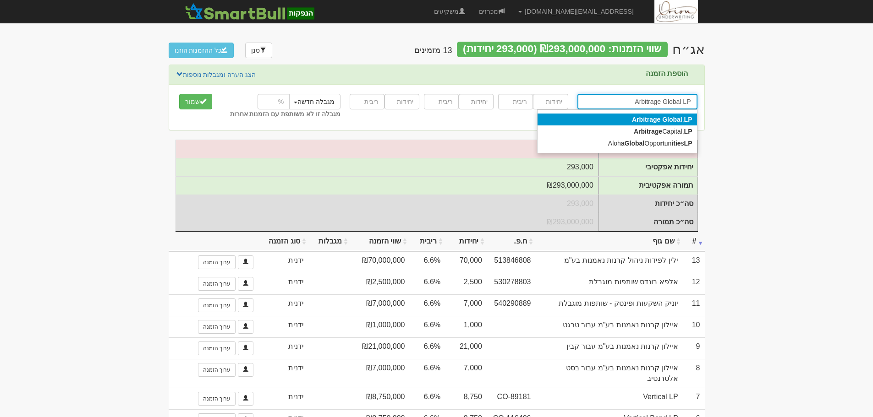
click at [627, 123] on div "Arbitrage Global , LP" at bounding box center [616, 120] width 159 height 12
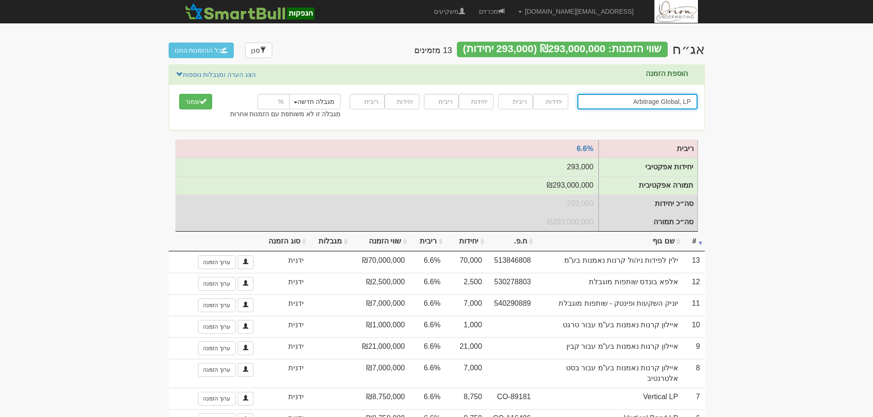
type input "Arbitrage Global, LP"
click at [554, 105] on input "number" at bounding box center [550, 102] width 35 height 16
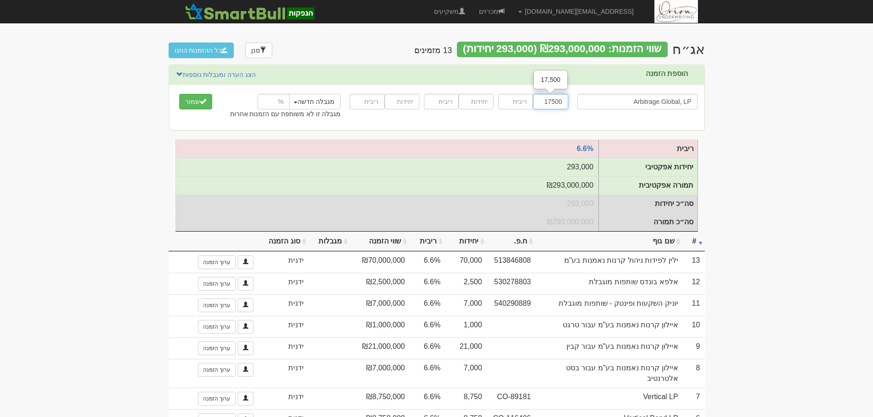
type input "17500"
click at [503, 104] on input "number" at bounding box center [515, 102] width 35 height 16
type input "6.6"
click at [179, 94] on button "שמור" at bounding box center [195, 102] width 33 height 16
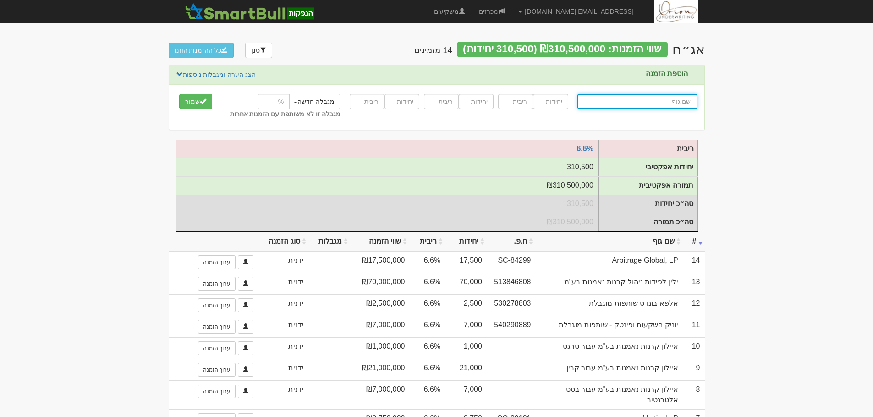
click at [634, 104] on input "text" at bounding box center [637, 102] width 120 height 16
paste input "מיטב גמל ופנסיה בע"מ"
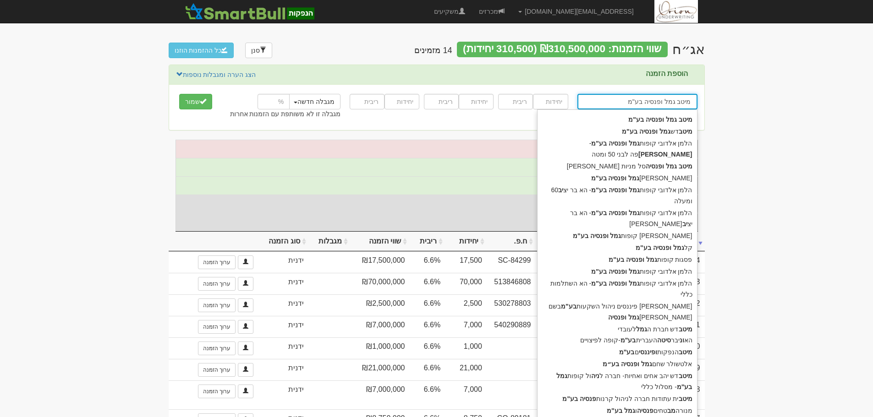
type input "מיטב גמל ופנסיה בע"מ"
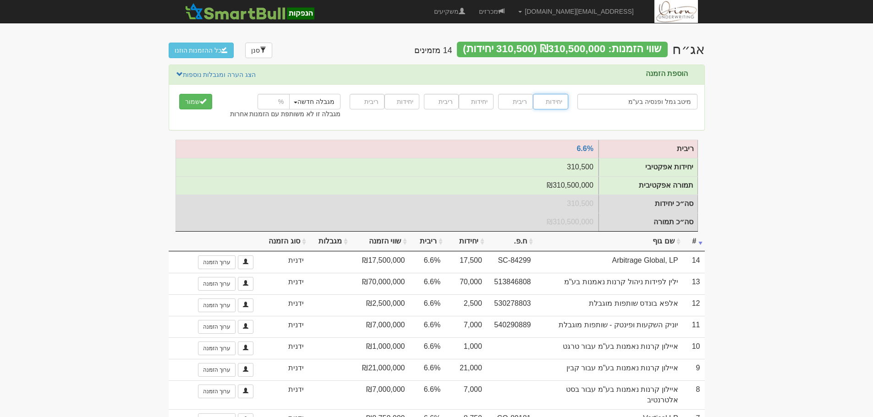
click at [546, 102] on input "number" at bounding box center [550, 102] width 35 height 16
paste input "50000"
type input "50000"
click at [507, 101] on input "number" at bounding box center [515, 102] width 35 height 16
type input "6.6"
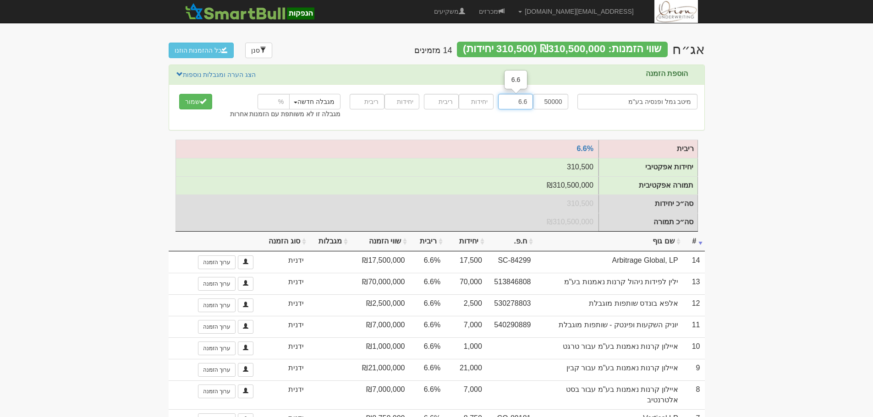
click at [179, 94] on button "שמור" at bounding box center [195, 102] width 33 height 16
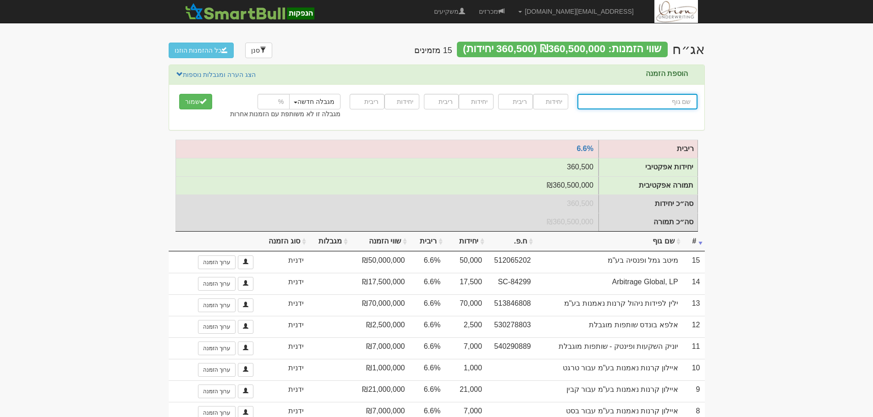
click at [648, 104] on input "text" at bounding box center [637, 102] width 120 height 16
paste input "איביאי קרנות נאמנות בע"מ"
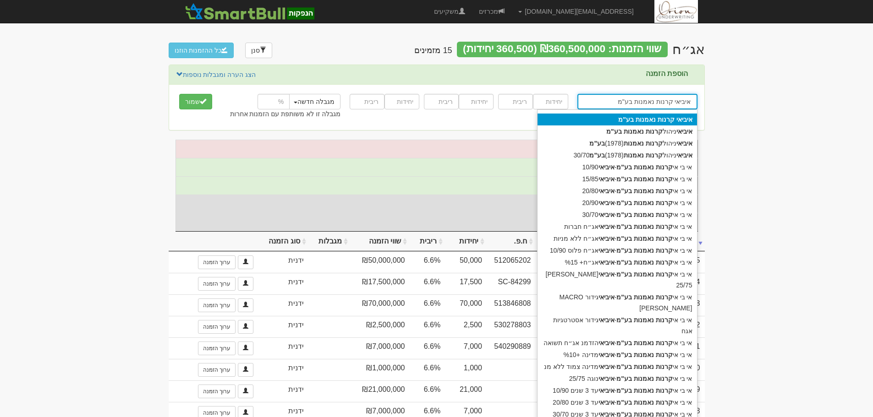
click at [628, 118] on strong "בע"מ" at bounding box center [626, 119] width 16 height 7
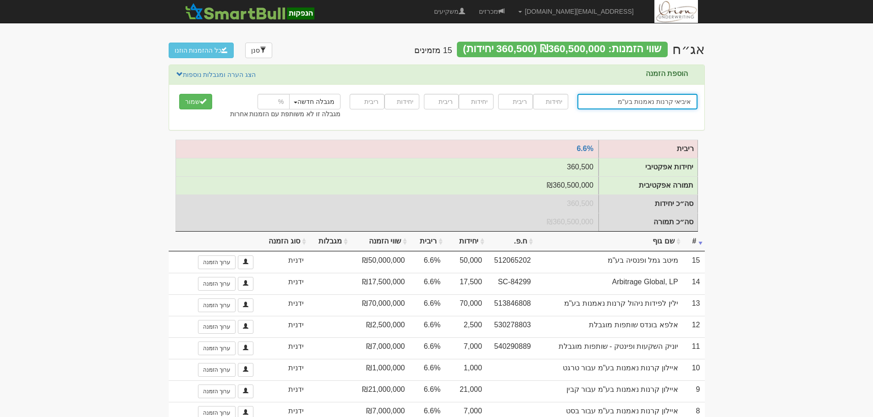
type input "איביאי קרנות נאמנות בע"מ"
click at [553, 106] on input "number" at bounding box center [550, 102] width 35 height 16
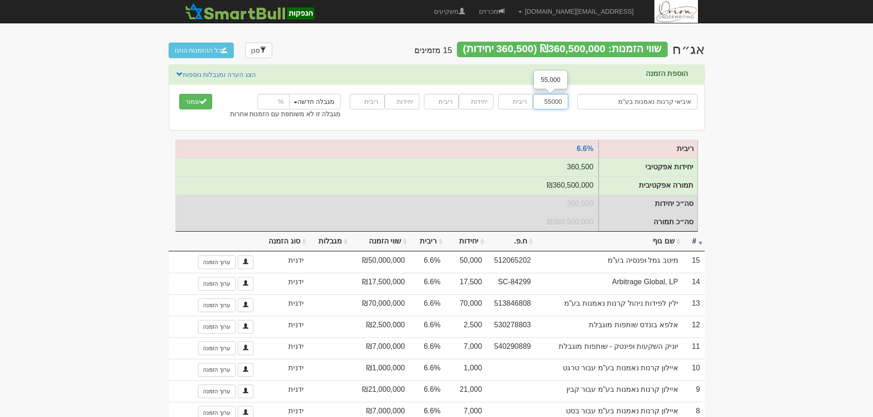
type input "55000"
type input "6.6"
click at [179, 94] on button "שמור" at bounding box center [195, 102] width 33 height 16
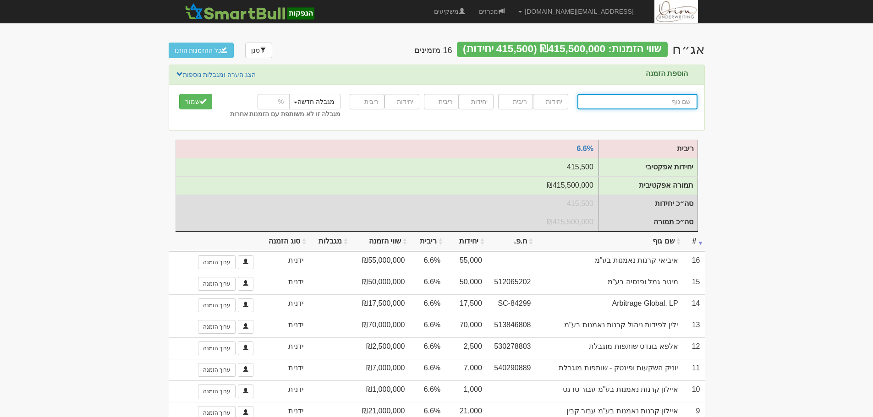
click at [636, 107] on input "text" at bounding box center [637, 102] width 120 height 16
paste input "אלוהה גלובל אופורטיוניטיז ש.מ"
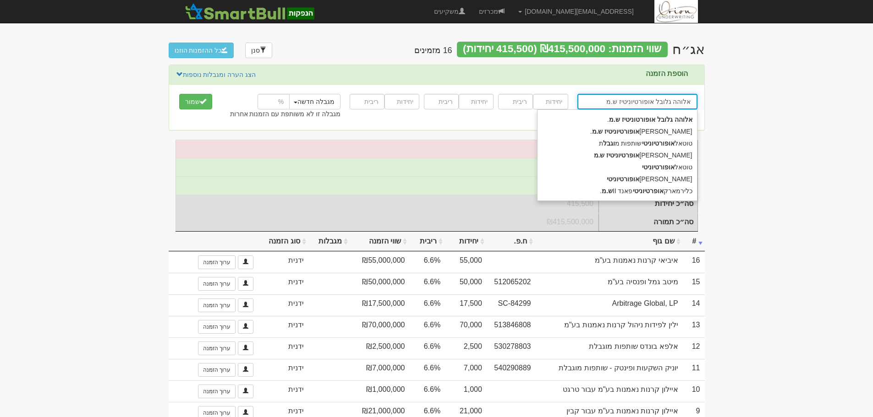
type input "אלוהה גלובל אופורטיוניטיז ש.מ"
click at [556, 105] on input "number" at bounding box center [550, 102] width 35 height 16
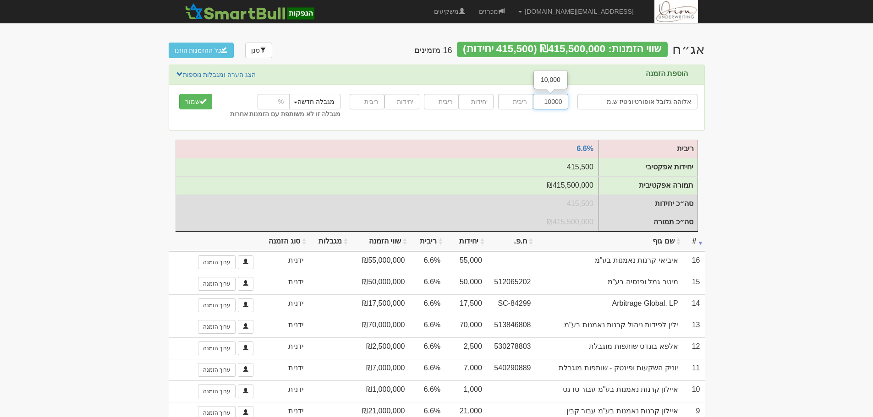
type input "10000"
type input "6.6"
click at [179, 94] on button "שמור" at bounding box center [195, 102] width 33 height 16
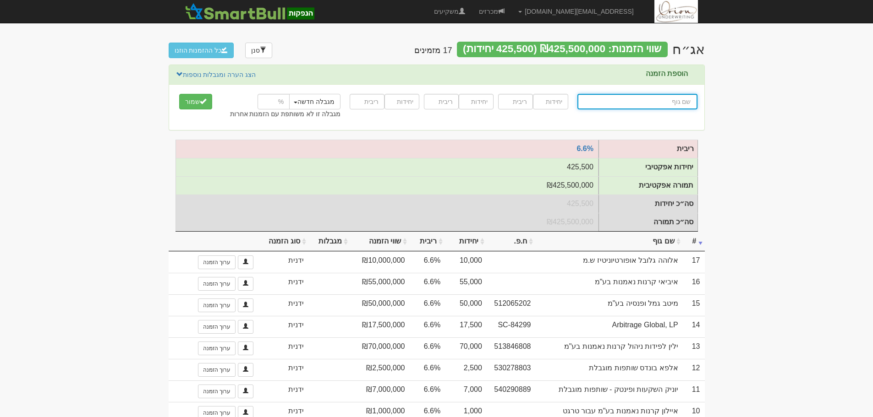
click at [666, 103] on input "text" at bounding box center [637, 102] width 120 height 16
paste input "פידליטי גולד שוקי נדל"ן בע"מ"
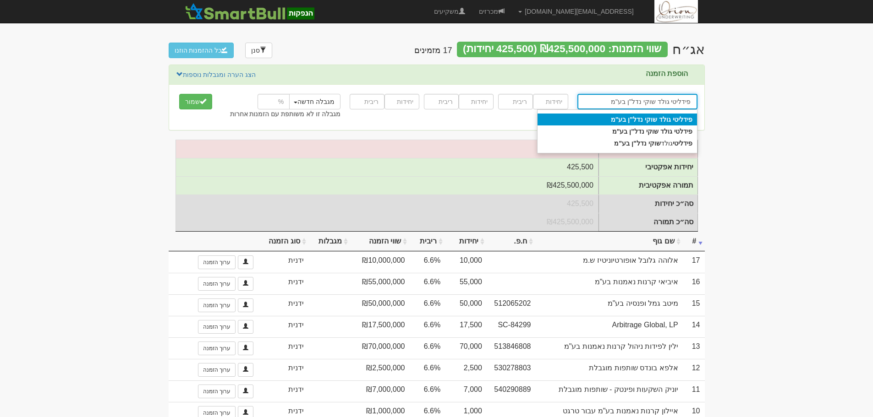
click at [586, 115] on div "[PERSON_NAME] שוקי נדל"ן בע"מ" at bounding box center [616, 120] width 159 height 12
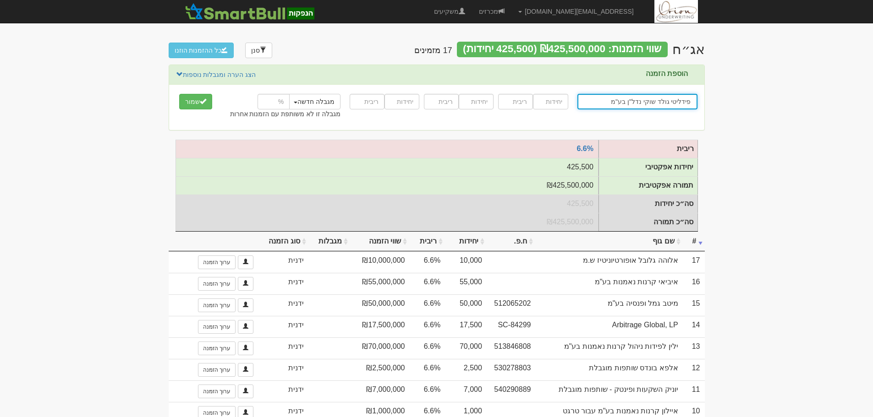
type input "פידליטי גולד שוקי נדל"ן בע"מ"
click at [554, 98] on input "number" at bounding box center [550, 102] width 35 height 16
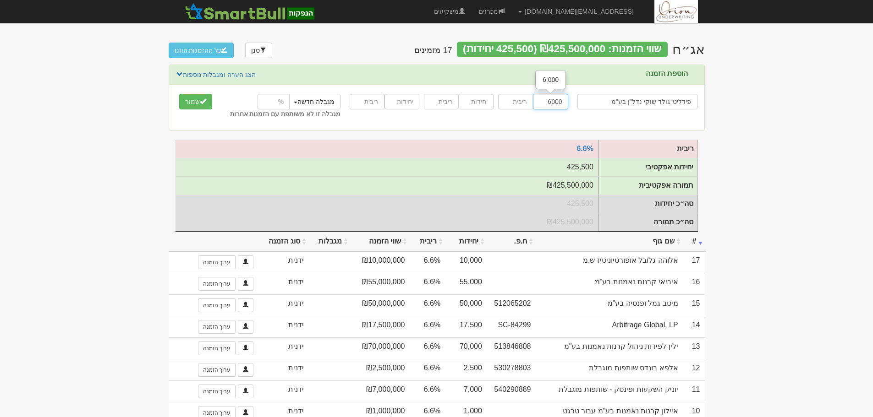
type input "6000"
type input "6.6"
click at [179, 94] on button "שמור" at bounding box center [195, 102] width 33 height 16
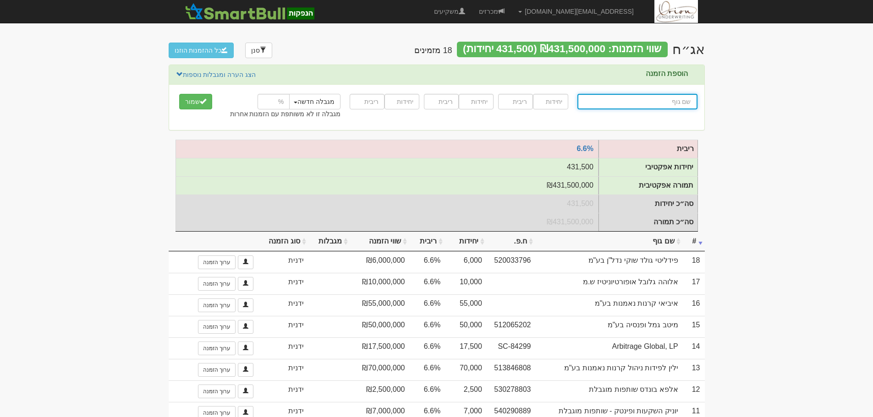
click at [651, 104] on input "text" at bounding box center [637, 102] width 120 height 16
paste input "אלטשולר שחם נץ, שותפות מוגבלת"
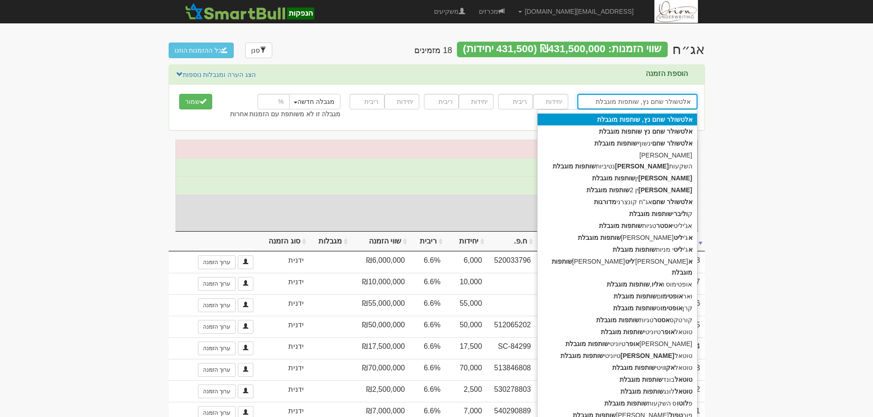
click at [630, 118] on strong "שותפות" at bounding box center [629, 119] width 21 height 7
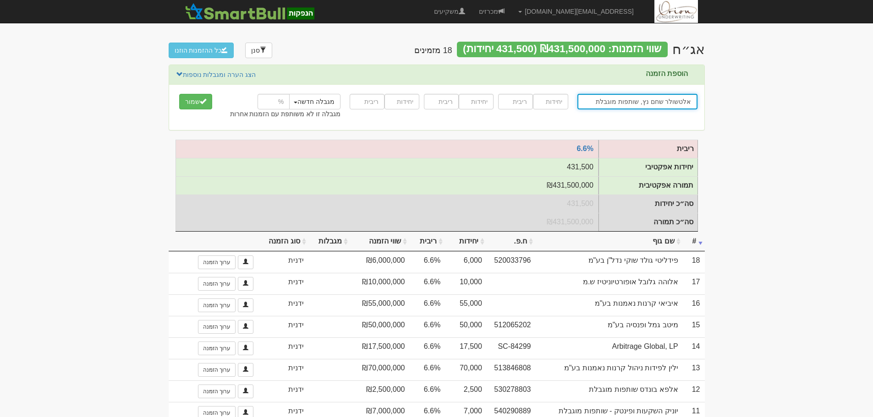
type input "אלטשולר שחם נץ, שותפות מוגבלת"
click at [539, 100] on input "number" at bounding box center [550, 102] width 35 height 16
paste input "3000"
type input "3000"
click at [524, 104] on input "number" at bounding box center [515, 102] width 35 height 16
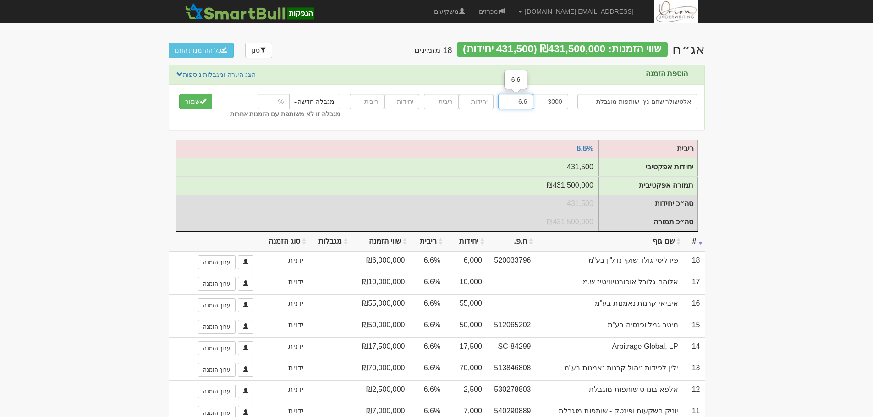
type input "6.6"
click at [191, 107] on button "שמור" at bounding box center [195, 102] width 33 height 16
click at [642, 107] on input "text" at bounding box center [637, 102] width 120 height 16
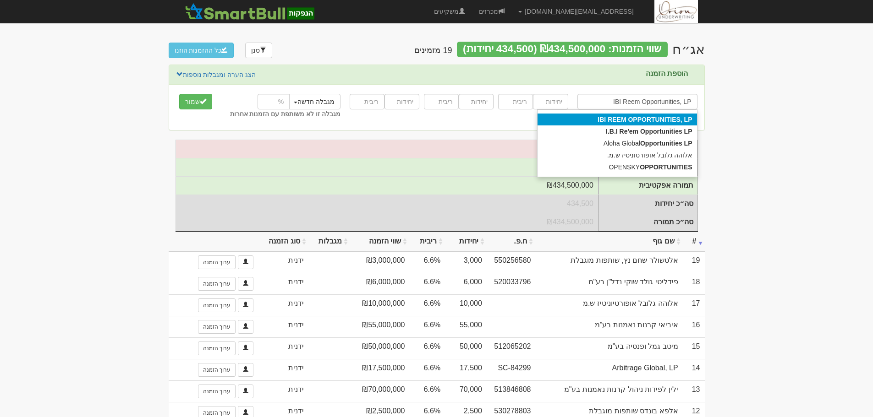
click at [677, 121] on strong "OPPORTUNITIES," at bounding box center [655, 119] width 54 height 7
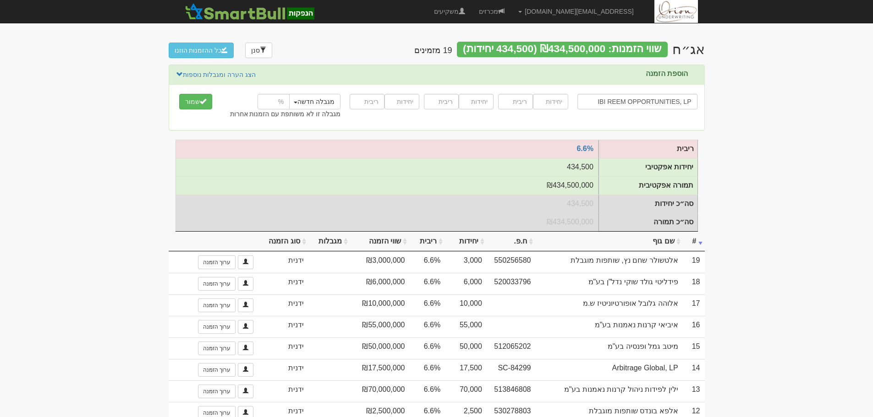
type input "IBI REEM OPPORTUNITIES, LP"
click at [543, 107] on input "number" at bounding box center [550, 102] width 35 height 16
click at [556, 103] on input "number" at bounding box center [550, 102] width 35 height 16
paste input "5000"
type input "5000"
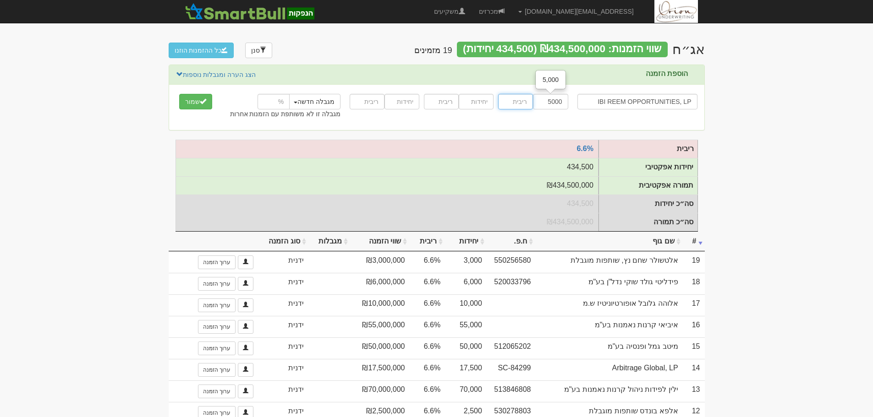
click at [525, 104] on input "number" at bounding box center [515, 102] width 35 height 16
type input "6.6"
click at [179, 94] on button "שמור" at bounding box center [195, 102] width 33 height 16
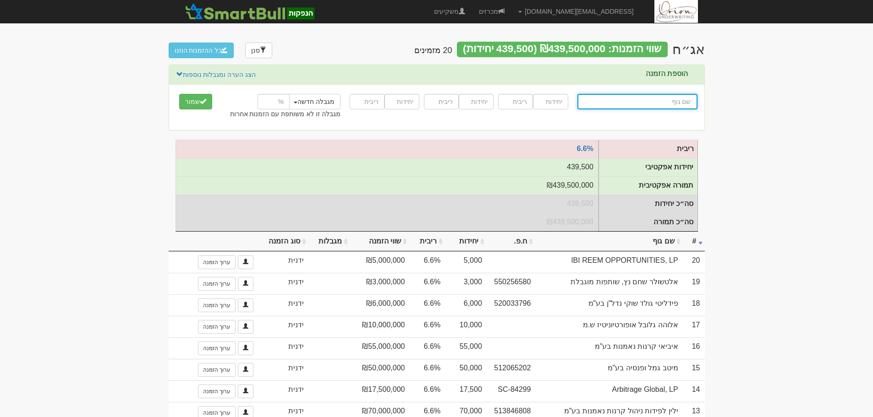
click at [669, 106] on input "text" at bounding box center [637, 102] width 120 height 16
paste input "אלפי בנדק קרנות נאמנות בע"מ"
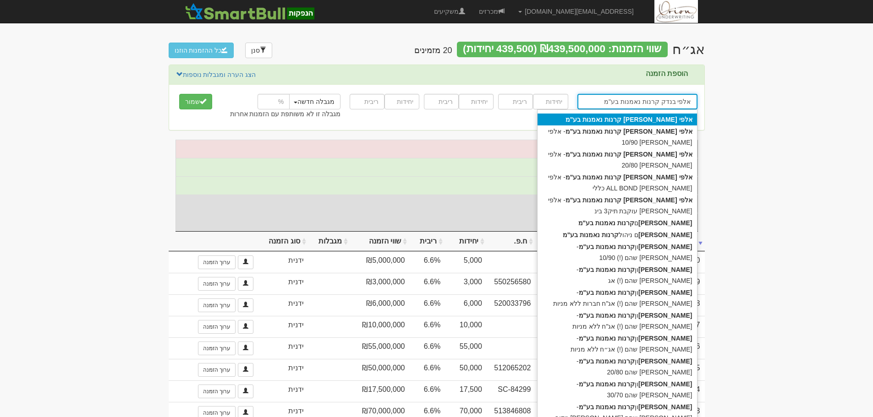
click at [618, 115] on div "אלפי בנדק קרנות נאמנות בע"מ" at bounding box center [616, 120] width 159 height 12
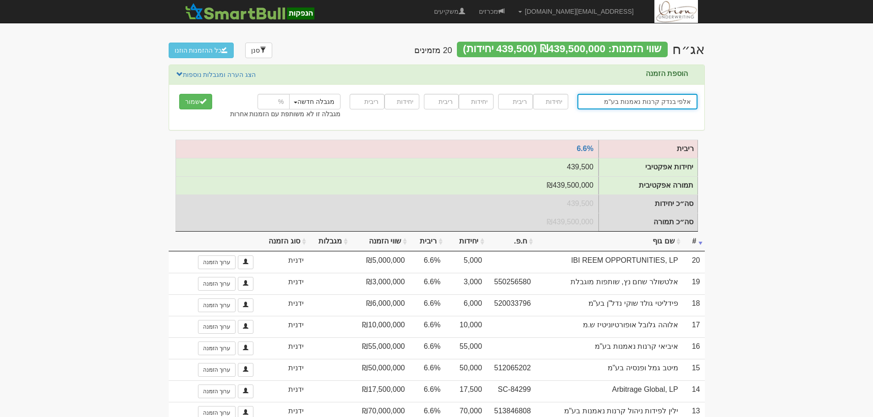
type input "אלפי בנדק קרנות נאמנות בע"מ"
click at [547, 99] on input "number" at bounding box center [550, 102] width 35 height 16
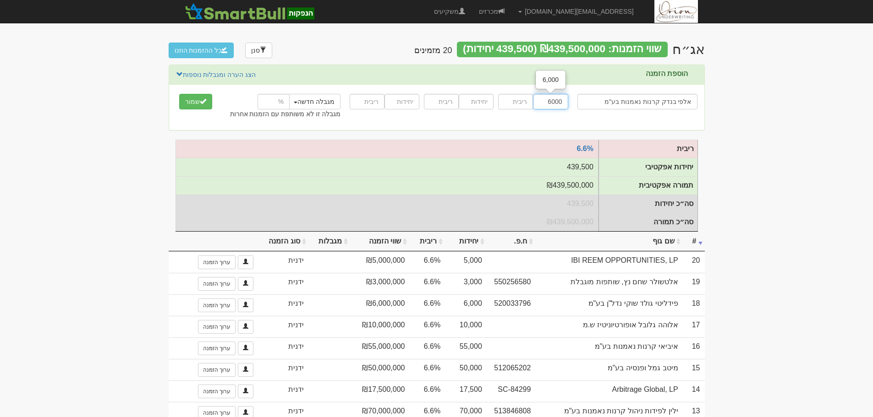
type input "6000"
type input "6.6"
click at [179, 94] on button "שמור" at bounding box center [195, 102] width 33 height 16
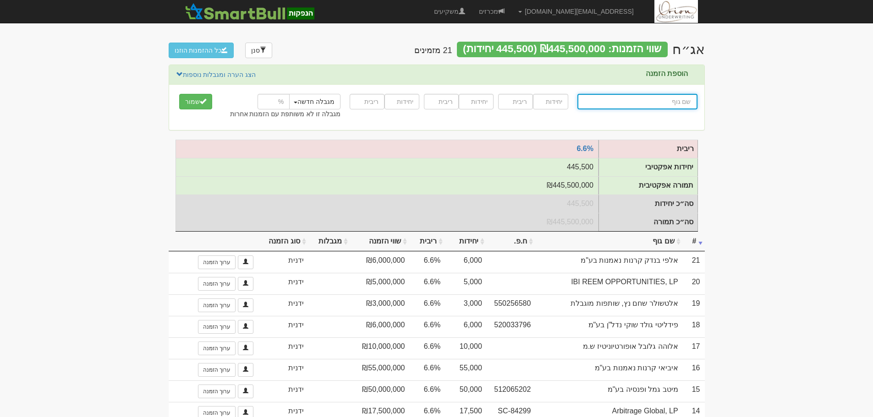
click at [663, 104] on input "text" at bounding box center [637, 102] width 120 height 16
paste input "הראל קרנות נאמנות בע"מ"
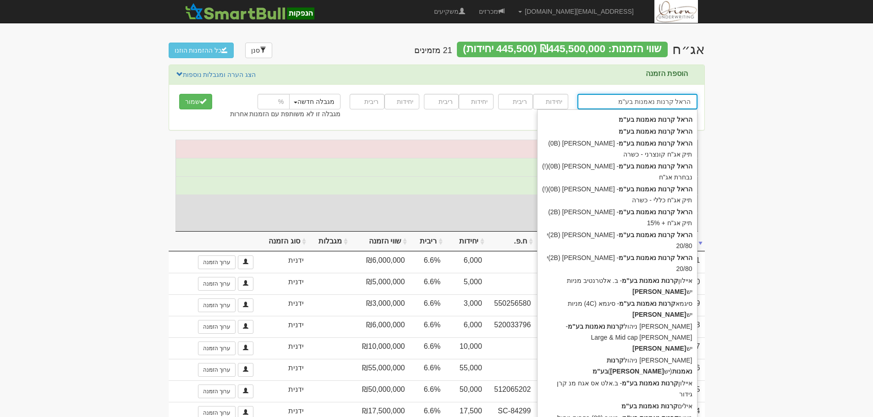
type input "הראל קרנות נאמנות בע"מ"
click at [551, 101] on input "number" at bounding box center [550, 102] width 35 height 16
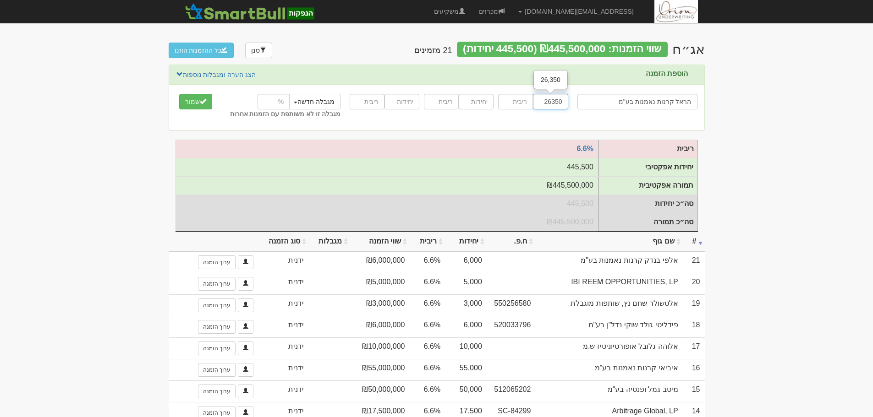
type input "26350"
type input "6.6"
click at [179, 94] on button "שמור" at bounding box center [195, 102] width 33 height 16
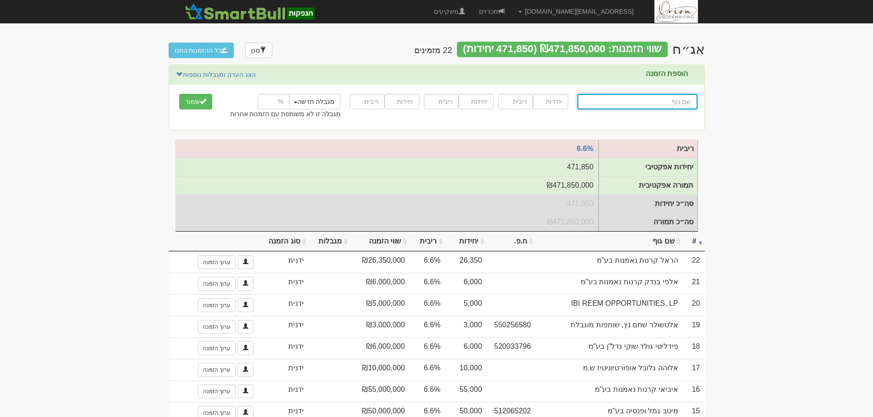
click at [639, 99] on input "text" at bounding box center [637, 102] width 120 height 16
paste input "אמטרין שותפות מוגבלת"
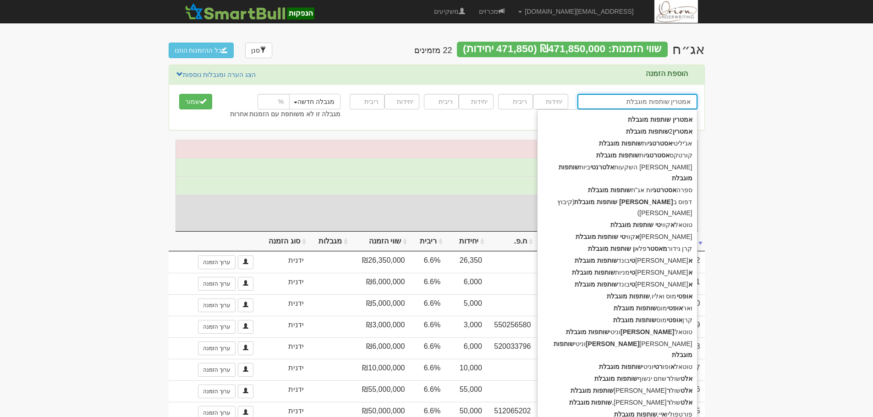
type input "אמטרין שותפות מוגבלת"
click at [548, 104] on input "number" at bounding box center [550, 102] width 35 height 16
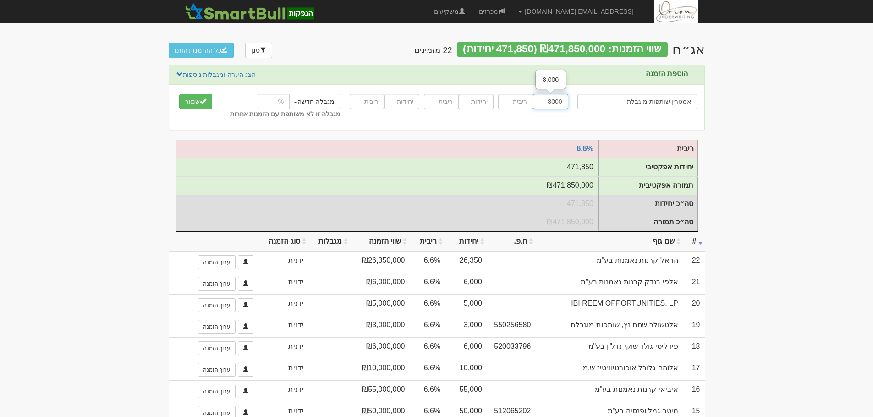
type input "8000"
type input "6.6"
click at [179, 94] on button "שמור" at bounding box center [195, 102] width 33 height 16
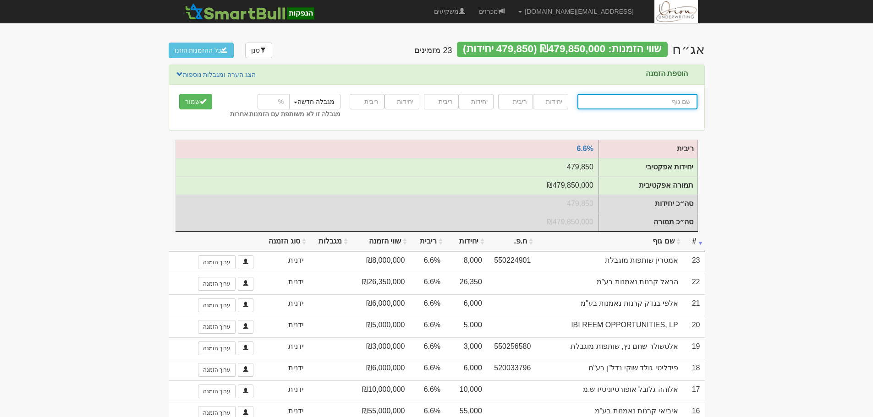
click at [671, 105] on input "text" at bounding box center [637, 102] width 120 height 16
paste input "חצבים שותפות מוגבלת"
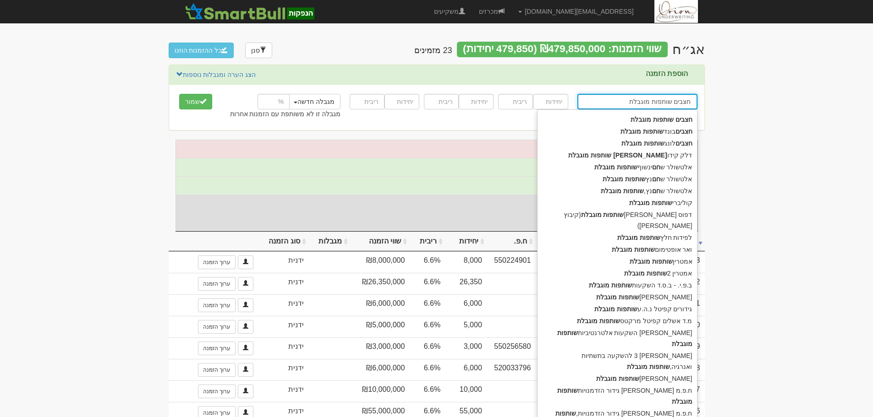
type input "חצבים שותפות מוגבלת"
click at [559, 103] on input "number" at bounding box center [550, 102] width 35 height 16
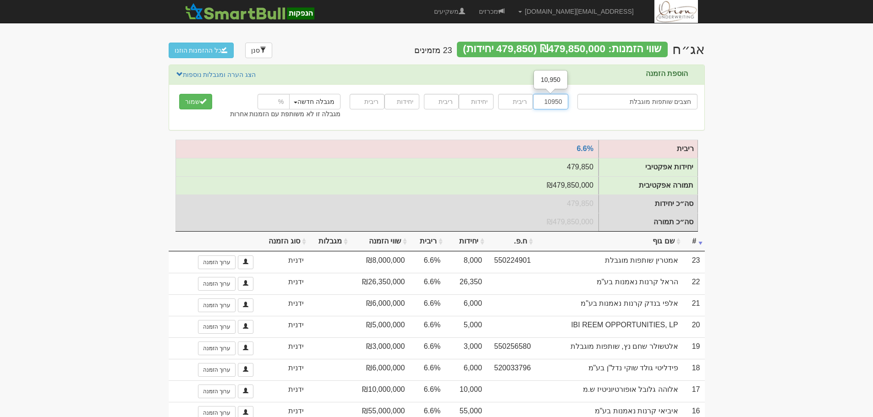
type input "10950"
type input "6.6"
click at [179, 94] on button "שמור" at bounding box center [195, 102] width 33 height 16
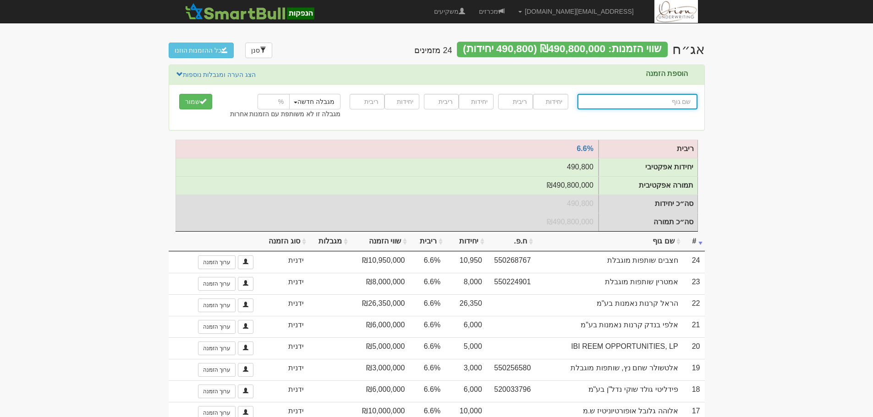
click at [650, 105] on input "text" at bounding box center [637, 102] width 120 height 16
paste input "HAZAVIM LONG, LP"
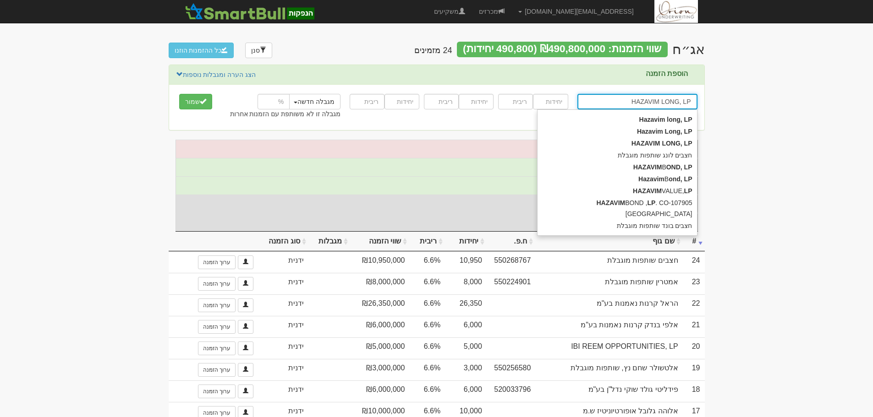
type input "HAZAVIM LONG, LP"
click at [543, 102] on input "number" at bounding box center [550, 102] width 35 height 16
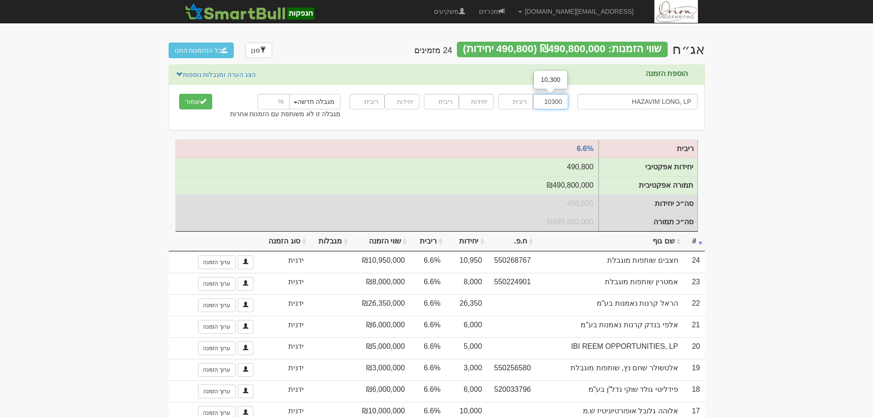
type input "10300"
type input "6.6"
click at [179, 94] on button "שמור" at bounding box center [195, 102] width 33 height 16
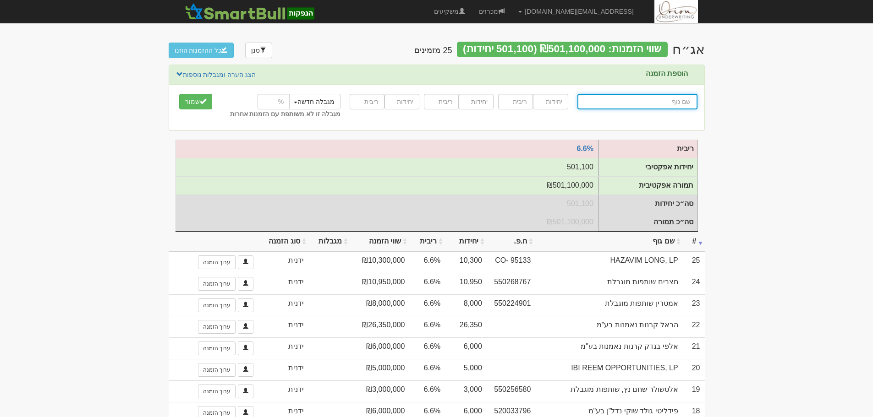
drag, startPoint x: 638, startPoint y: 106, endPoint x: 615, endPoint y: 102, distance: 23.7
click at [638, 106] on input "text" at bounding box center [637, 102] width 120 height 16
paste input "HAZAVIM BOND, LP"
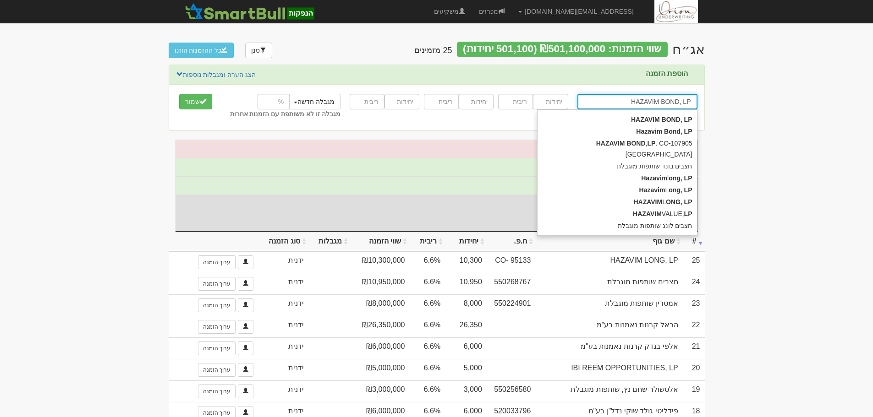
type input "HAZAVIM BOND, LP"
click at [545, 100] on input "number" at bounding box center [550, 102] width 35 height 16
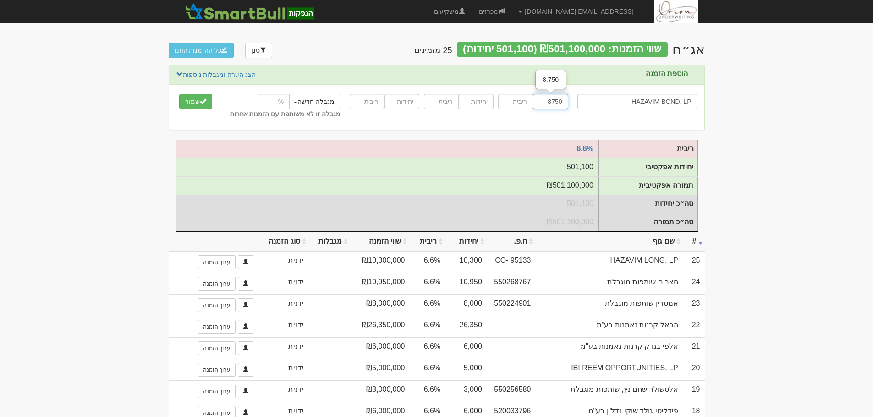
type input "8750"
click at [516, 100] on input "number" at bounding box center [515, 102] width 35 height 16
type input "6.6"
click at [179, 94] on button "שמור" at bounding box center [195, 102] width 33 height 16
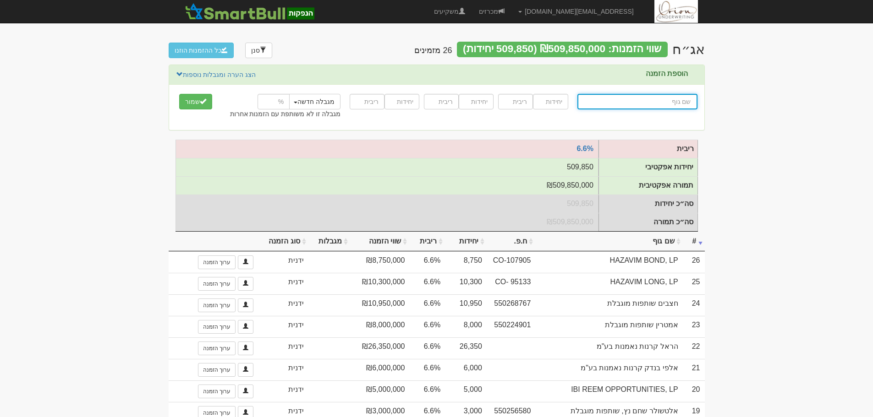
click at [666, 99] on input "text" at bounding box center [637, 102] width 120 height 16
paste input "סיגמא קרנות נאמנות בע"מ עבור פינסה בית השקעות"
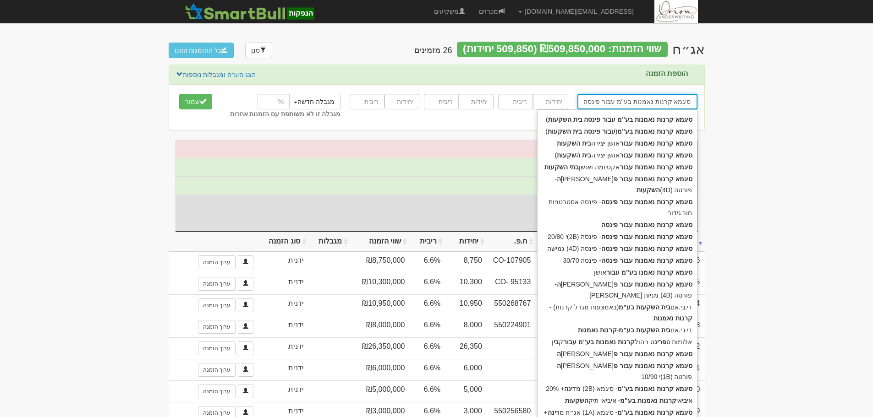
scroll to position [0, -22]
type input "סיגמא קרנות נאמנות בע"מ עבור פינסה בית השקעות"
click at [560, 100] on input "number" at bounding box center [550, 102] width 35 height 16
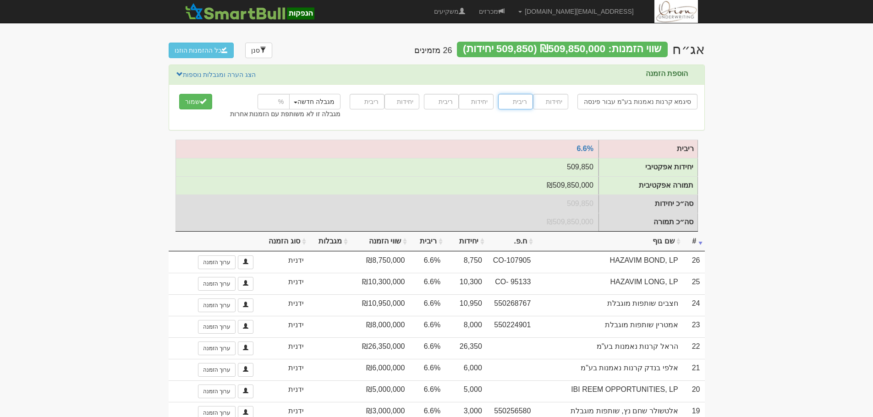
type input "4"
click at [560, 100] on input "number" at bounding box center [550, 102] width 35 height 16
type input "14000"
type input "6.6"
click at [179, 94] on button "שמור" at bounding box center [195, 102] width 33 height 16
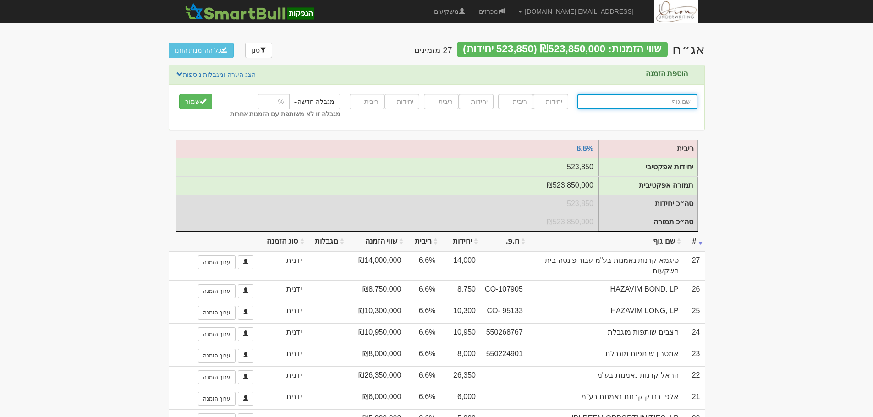
click at [659, 98] on input "text" at bounding box center [637, 102] width 120 height 16
paste input "סיגמא קרנות נאמנות בע"מ"
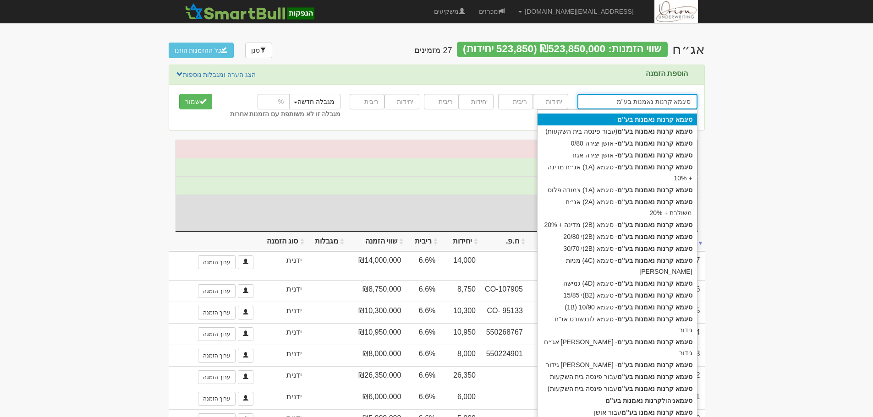
click at [586, 119] on div "סיגמא קרנות נאמנות בע"מ" at bounding box center [616, 120] width 159 height 12
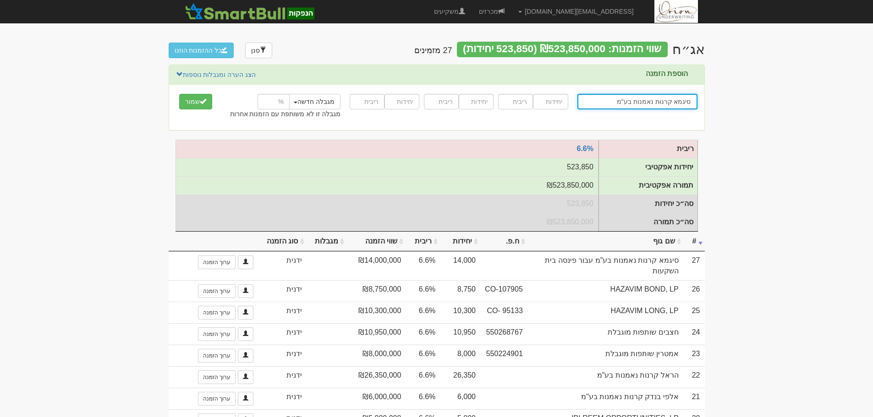
type input "סיגמא קרנות נאמנות בע"מ"
click at [550, 99] on input "number" at bounding box center [550, 102] width 35 height 16
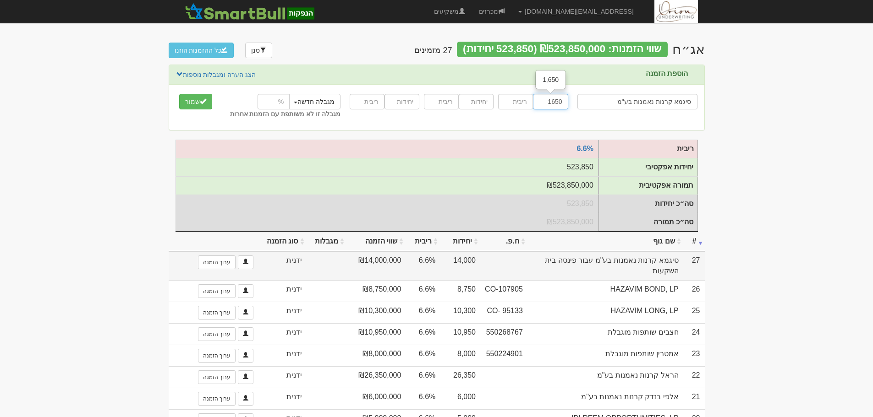
type input "1650"
type input "6.6"
click at [179, 94] on button "שמור" at bounding box center [195, 102] width 33 height 16
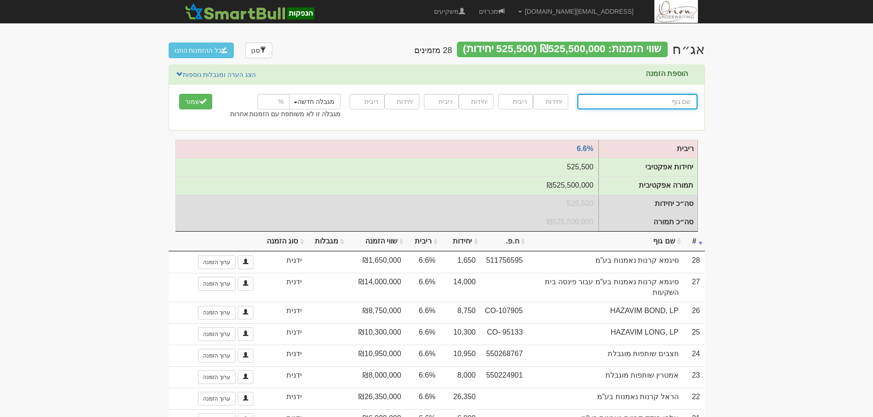
click at [619, 100] on input "text" at bounding box center [637, 102] width 120 height 16
paste input "[PERSON_NAME] פרטנרס בע"מ"
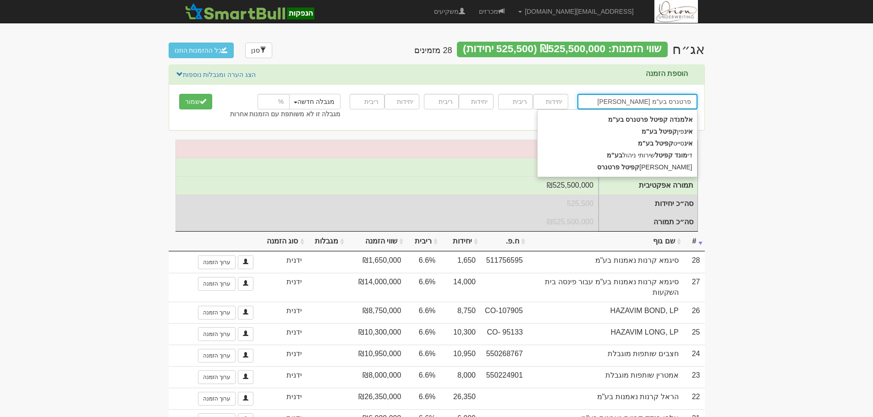
type input "[PERSON_NAME] פרטנרס בע"מ"
click at [540, 98] on input "number" at bounding box center [550, 102] width 35 height 16
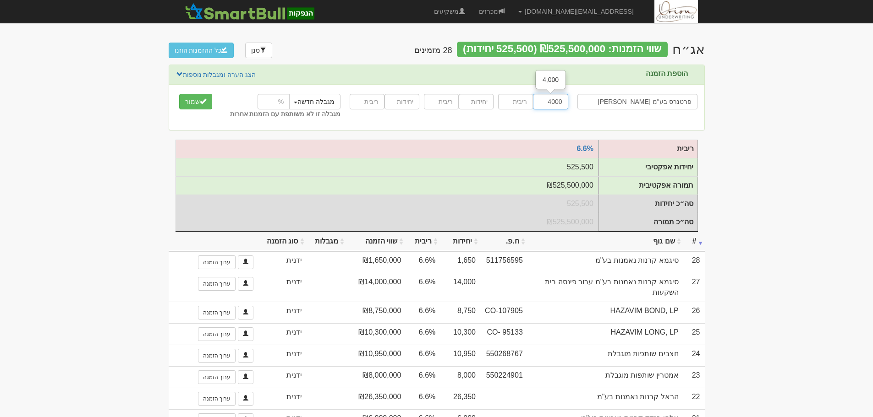
type input "4000"
click at [529, 100] on input "number" at bounding box center [515, 102] width 35 height 16
type input "6.6"
click at [179, 94] on button "שמור" at bounding box center [195, 102] width 33 height 16
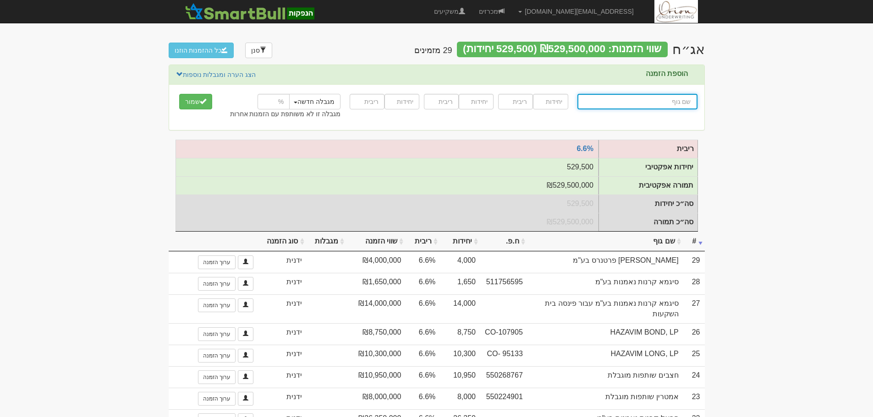
click at [646, 102] on input "text" at bounding box center [637, 102] width 120 height 16
paste input "מיטב קרנות נאמנות בע"מ"
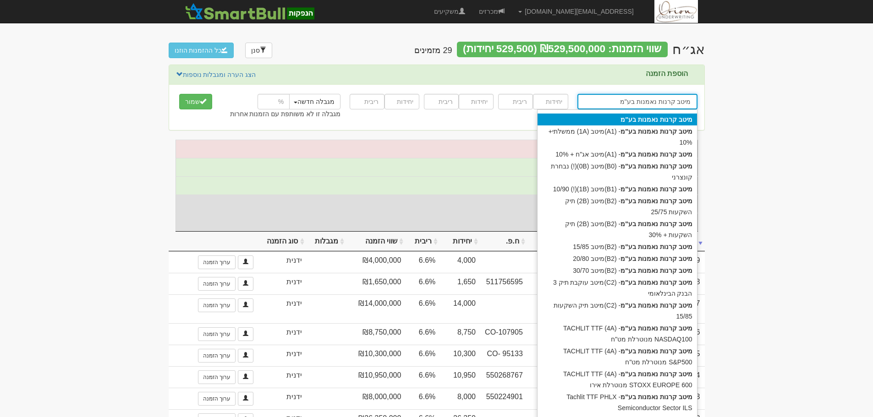
drag, startPoint x: 636, startPoint y: 121, endPoint x: 600, endPoint y: 116, distance: 36.1
click at [635, 121] on strong "בע"מ" at bounding box center [628, 119] width 16 height 7
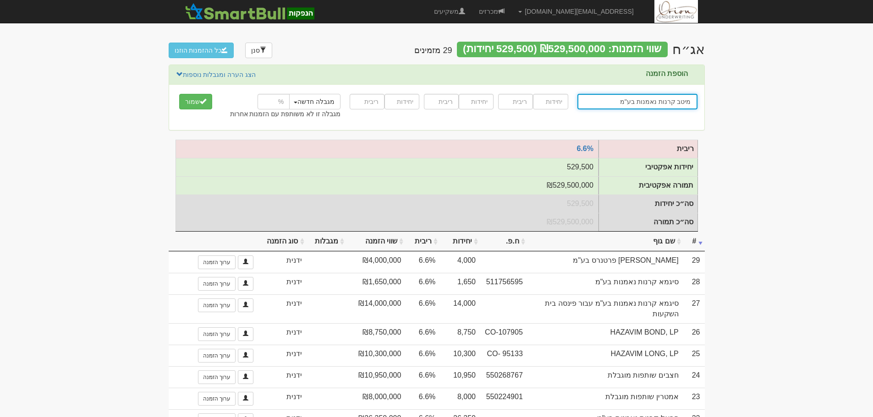
type input "מיטב קרנות נאמנות בע"מ"
click at [557, 105] on input "number" at bounding box center [550, 102] width 35 height 16
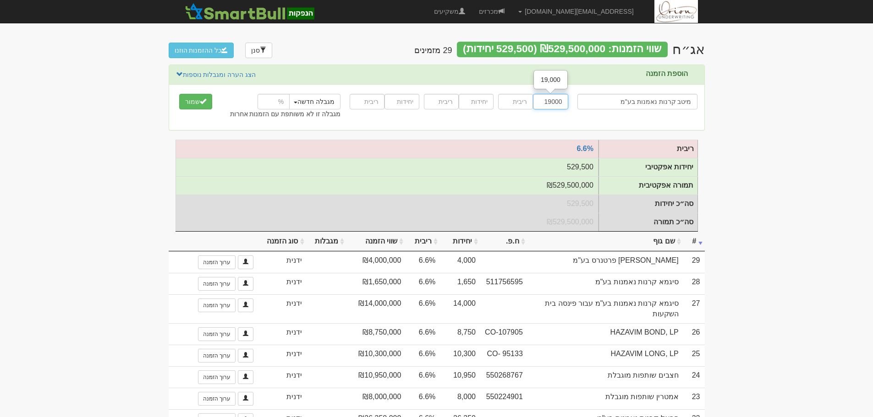
type input "19000"
click at [517, 105] on input "number" at bounding box center [515, 102] width 35 height 16
type input "6.6"
click at [179, 94] on button "שמור" at bounding box center [195, 102] width 33 height 16
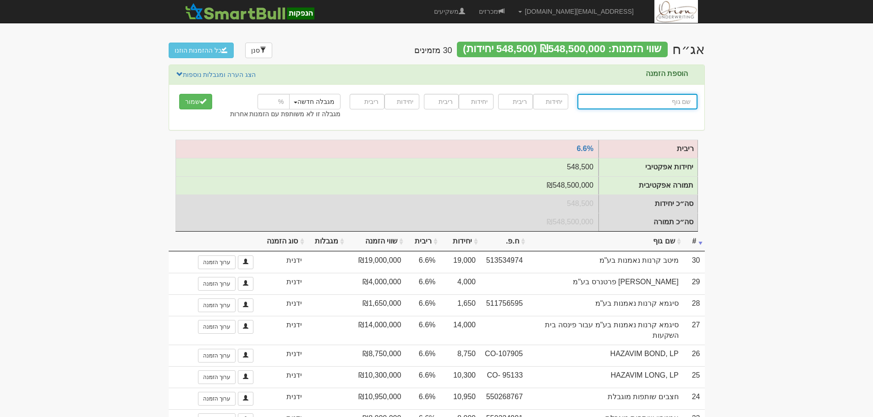
click at [667, 104] on input "text" at bounding box center [637, 102] width 120 height 16
paste input "פונטיפקס"
type input "פונטיפקס קרן הזדמנויות שותפות מוגבלת"
type input "פונטיפקס"
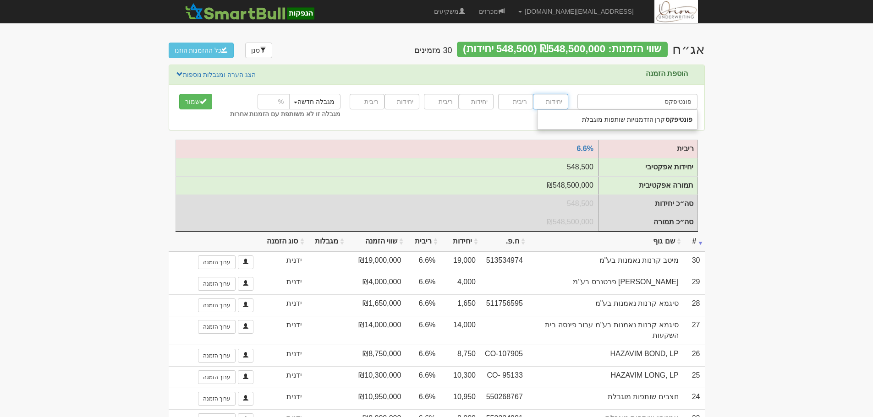
click at [561, 100] on input "number" at bounding box center [550, 102] width 35 height 16
type input "8000"
click at [521, 108] on input "number" at bounding box center [515, 102] width 35 height 16
type input "6.6"
click at [179, 94] on button "שמור" at bounding box center [195, 102] width 33 height 16
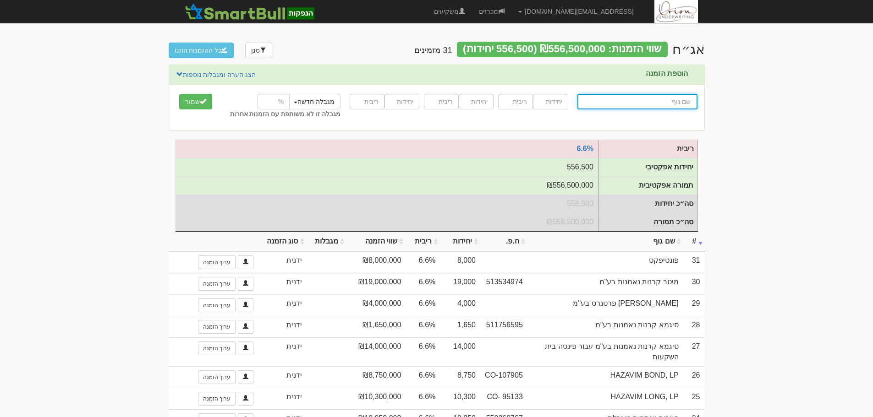
drag, startPoint x: 668, startPoint y: 106, endPoint x: 637, endPoint y: 105, distance: 30.7
click at [668, 106] on input "text" at bounding box center [637, 102] width 120 height 16
paste input "נוקד בונדס שותפות מוגבלת"
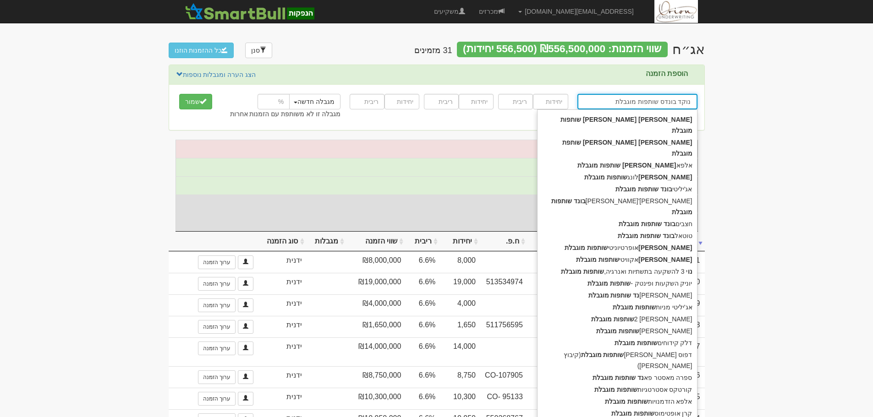
type input "נוקד בונדס שותפות מוגבלת"
click at [558, 102] on input "number" at bounding box center [550, 102] width 35 height 16
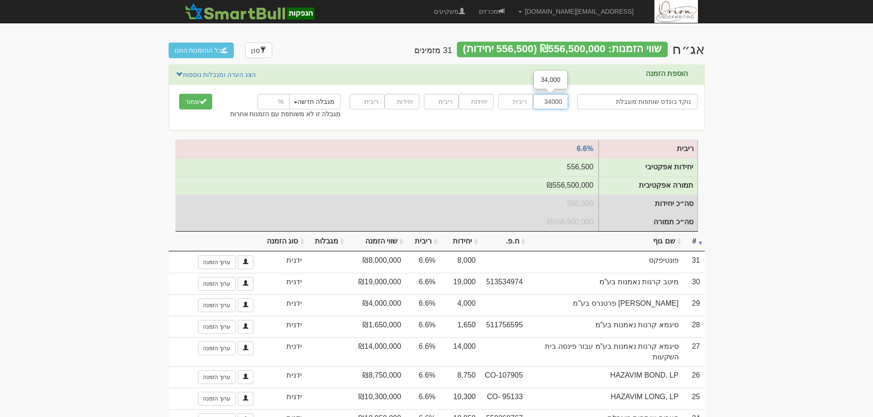
type input "34000"
type input "6.6"
click at [179, 94] on button "שמור" at bounding box center [195, 102] width 33 height 16
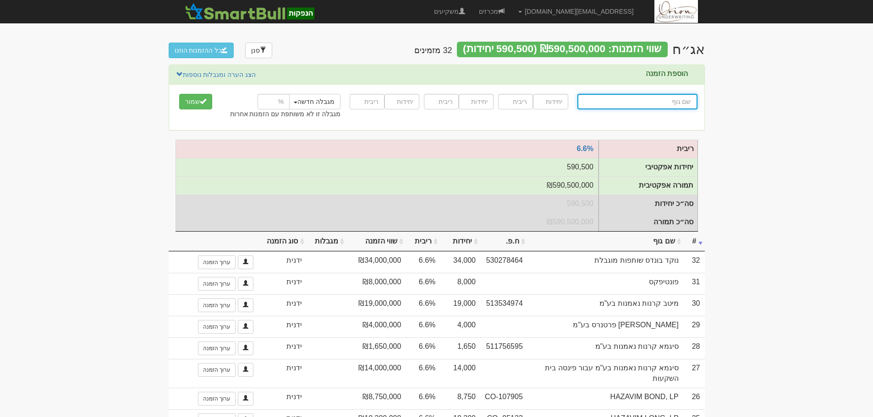
drag, startPoint x: 619, startPoint y: 101, endPoint x: 559, endPoint y: 102, distance: 59.6
click at [619, 101] on input "text" at bounding box center [637, 102] width 120 height 16
paste input "נוקד אופרטיוניטי שותפות מוגבלת"
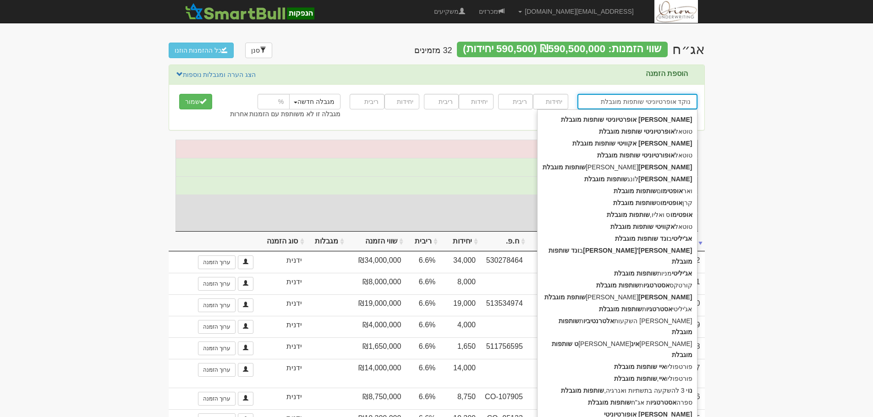
type input "נוקד אופרטיוניטי שותפות מוגבלת"
click at [557, 101] on input "number" at bounding box center [550, 102] width 35 height 16
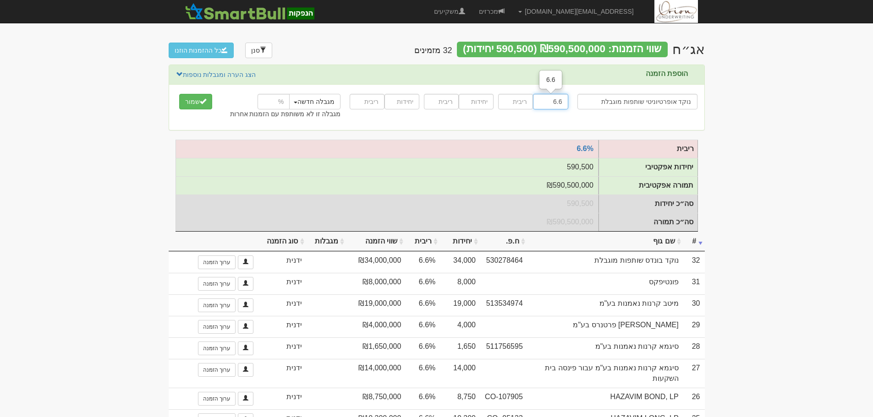
type input "6"
type input "34000"
type input "6.6"
click at [179, 94] on button "שמור" at bounding box center [195, 102] width 33 height 16
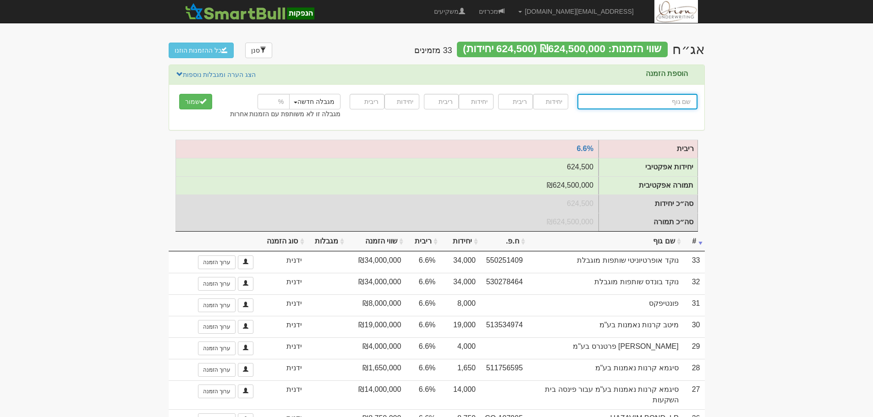
click at [654, 106] on input "text" at bounding box center [637, 102] width 120 height 16
paste input "טוטאל בונד שותפות מוגבלת"
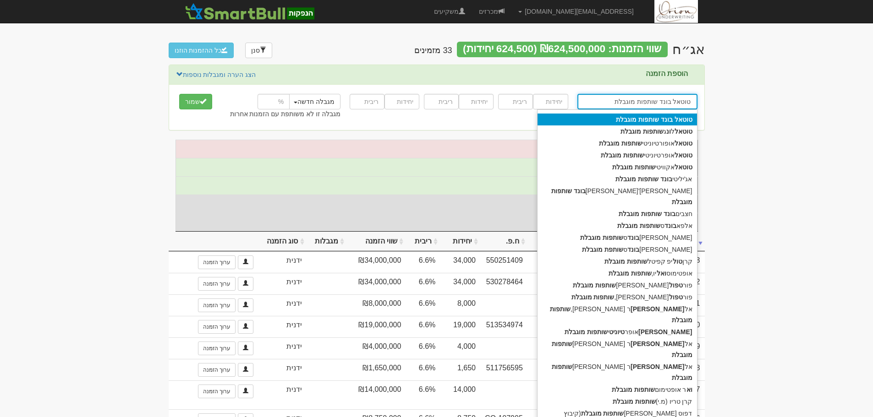
click at [601, 116] on div "טוטאל בונד שותפות מוגבלת" at bounding box center [616, 120] width 159 height 12
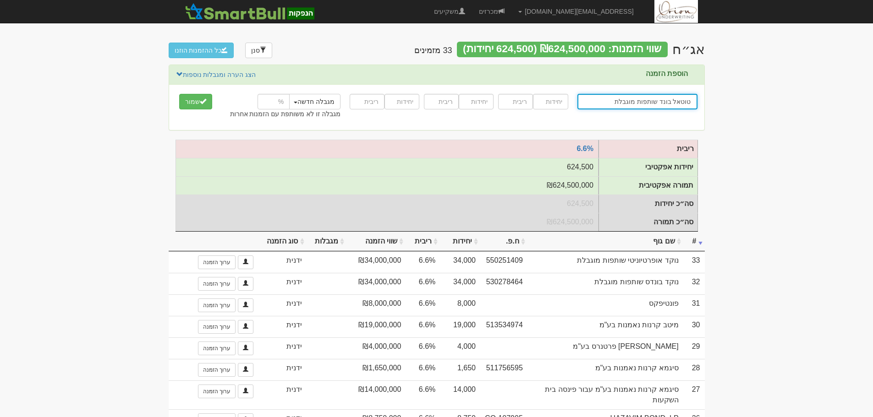
type input "טוטאל בונד שותפות מוגבלת"
click at [563, 105] on input "number" at bounding box center [550, 102] width 35 height 16
type input "3250"
type input "6.6"
click at [179, 94] on button "שמור" at bounding box center [195, 102] width 33 height 16
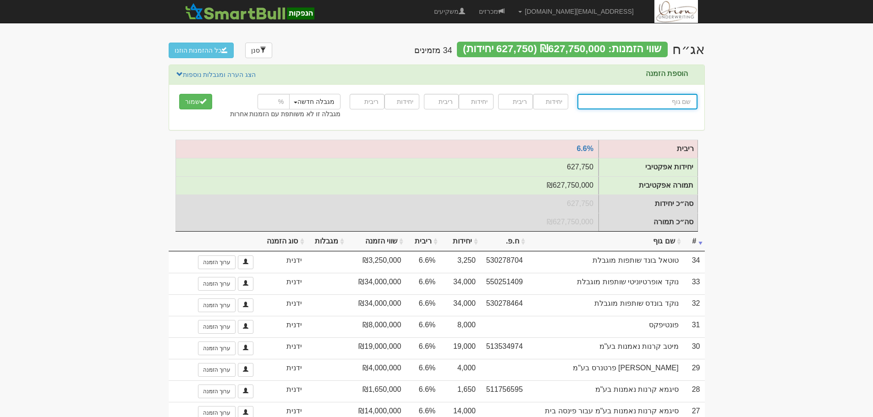
click at [646, 96] on input "text" at bounding box center [637, 102] width 120 height 16
paste input "טוטאל אופרטיוניטי שותפות מוגבלת"
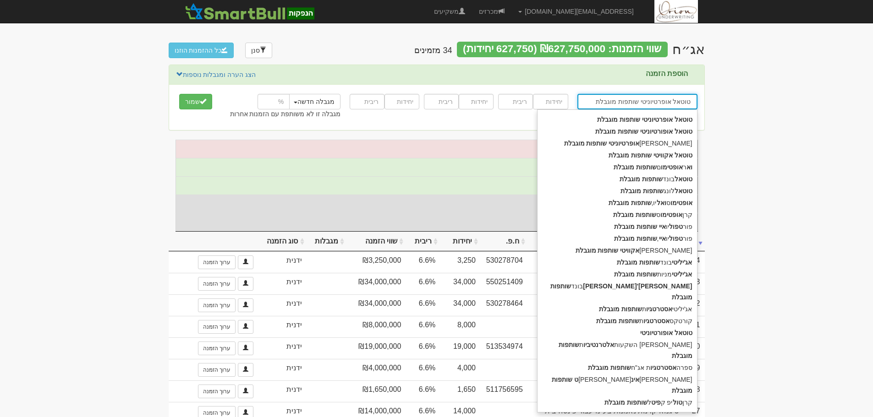
type input "טוטאל אופרטיוניטי שותפות מוגבלת"
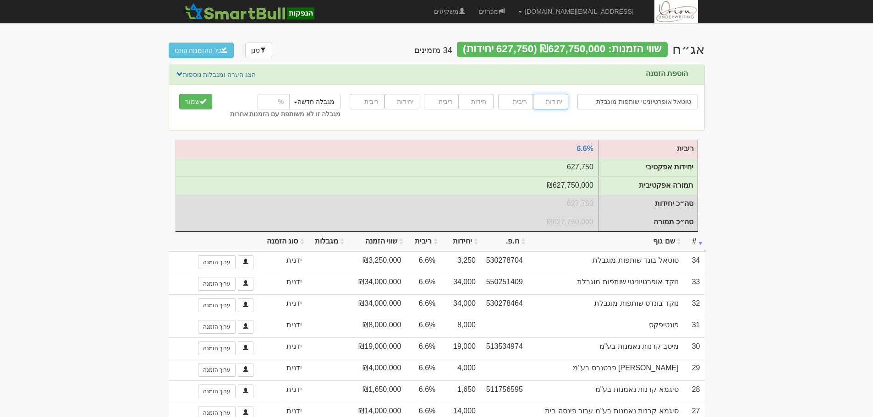
click at [536, 103] on input "number" at bounding box center [550, 102] width 35 height 16
type input "3250"
type input "6.6"
click at [179, 94] on button "שמור" at bounding box center [195, 102] width 33 height 16
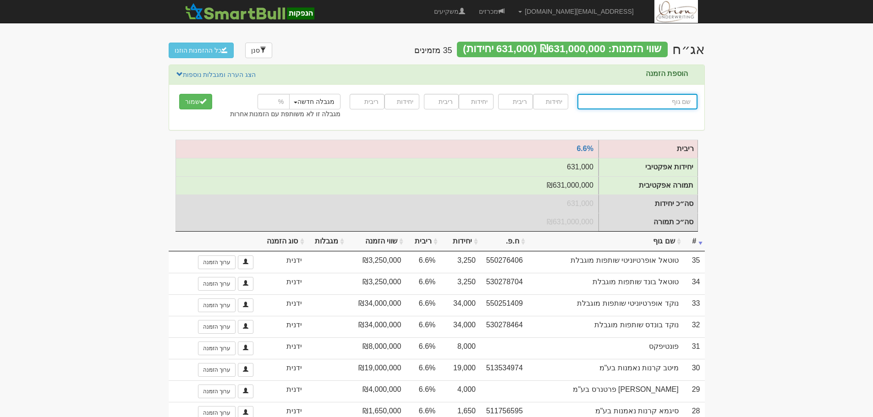
drag, startPoint x: 656, startPoint y: 107, endPoint x: 638, endPoint y: 102, distance: 18.6
click at [656, 107] on input "text" at bounding box center [637, 102] width 120 height 16
paste input "מור ניהול קרנות נאמנות ( 2013 ) בע"מ"
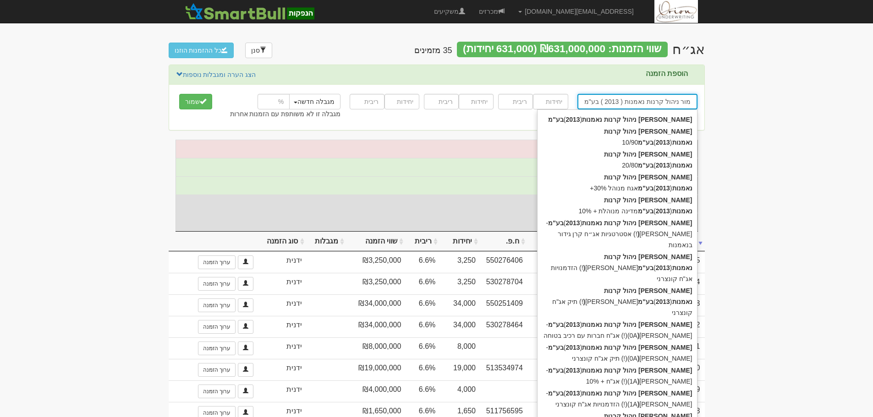
type input "מור ניהול קרנות נאמנות ( 2013 ) בע"מ"
click at [543, 106] on input "number" at bounding box center [550, 102] width 35 height 16
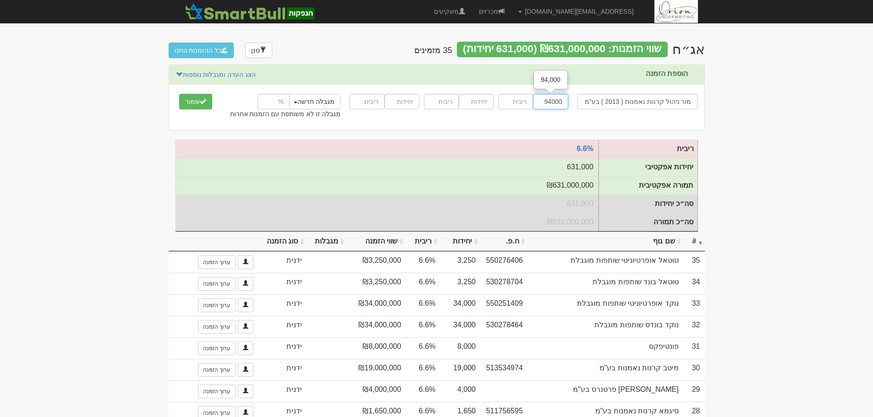
type input "94000"
type input "6.6"
click at [179, 94] on button "שמור" at bounding box center [195, 102] width 33 height 16
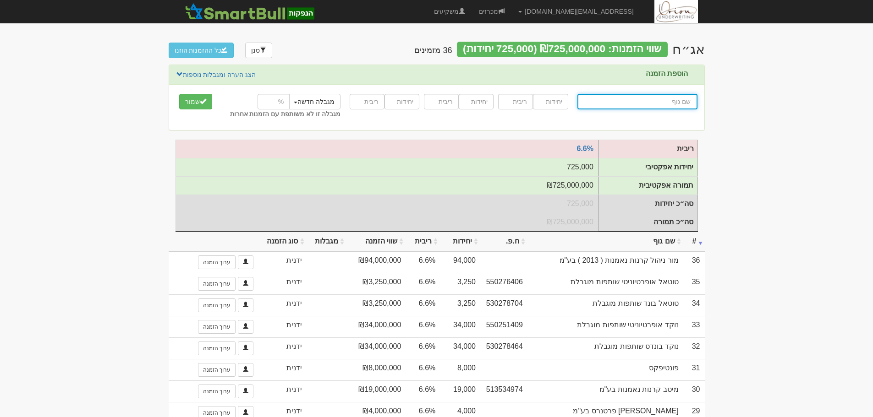
click at [617, 107] on input "text" at bounding box center [637, 102] width 120 height 16
paste input "אלטשולר שחם קרנות נאמנות בע"מ"
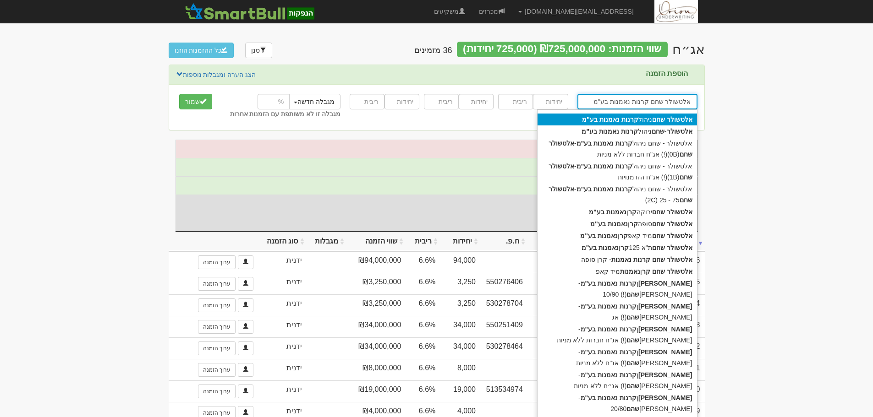
click at [609, 123] on strong "נאמנות" at bounding box center [609, 119] width 20 height 7
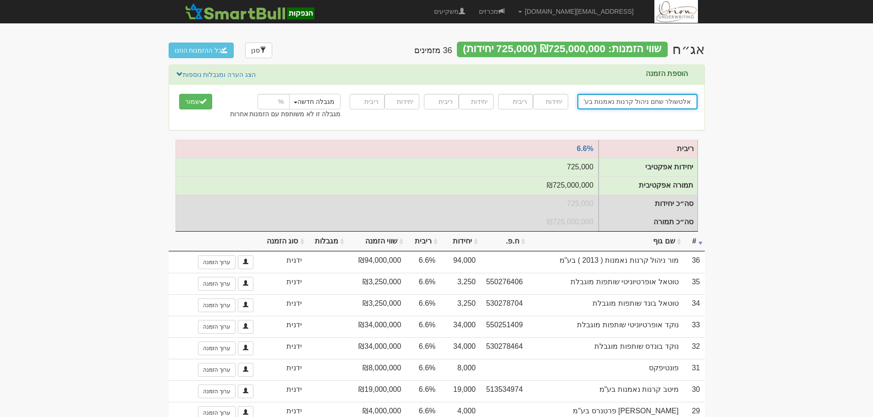
type input "אלטשולר שחם ניהול קרנות נאמנות בע"מ"
click at [549, 100] on input "number" at bounding box center [550, 102] width 35 height 16
type input "8000"
type input "6.6"
click at [179, 94] on button "שמור" at bounding box center [195, 102] width 33 height 16
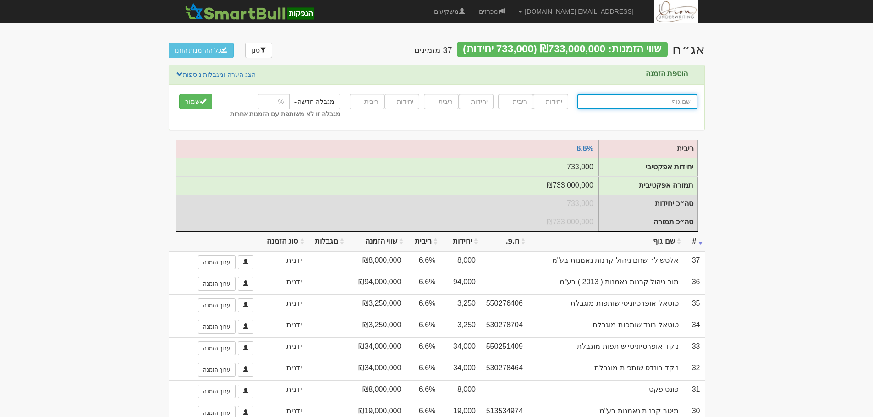
click at [660, 102] on input "text" at bounding box center [637, 102] width 120 height 16
paste input "איילים קרנות נאמנות בע"מ"
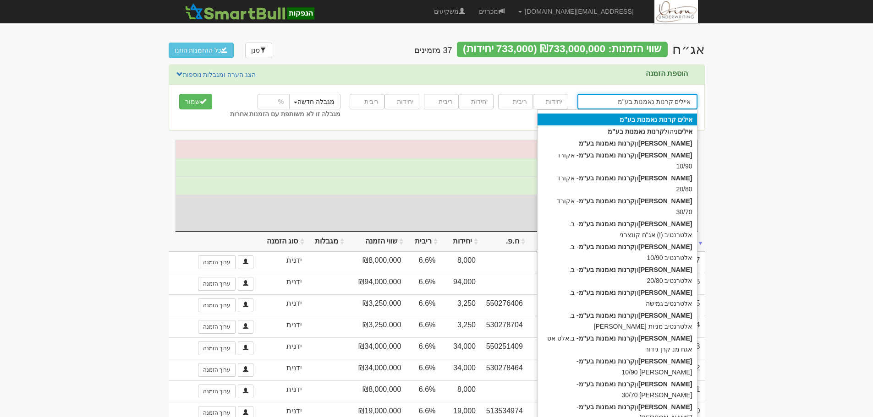
click at [647, 114] on div "אילים קרנות נאמנות בע"מ" at bounding box center [616, 120] width 159 height 12
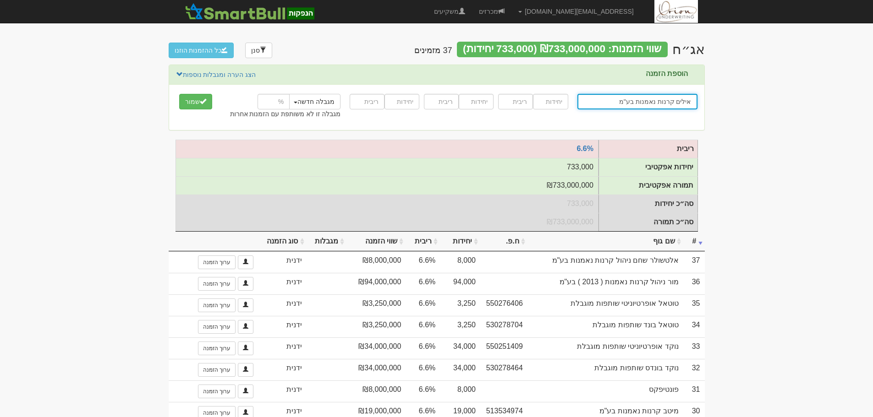
type input "אילים קרנות נאמנות בע"מ"
click at [556, 101] on input "number" at bounding box center [550, 102] width 35 height 16
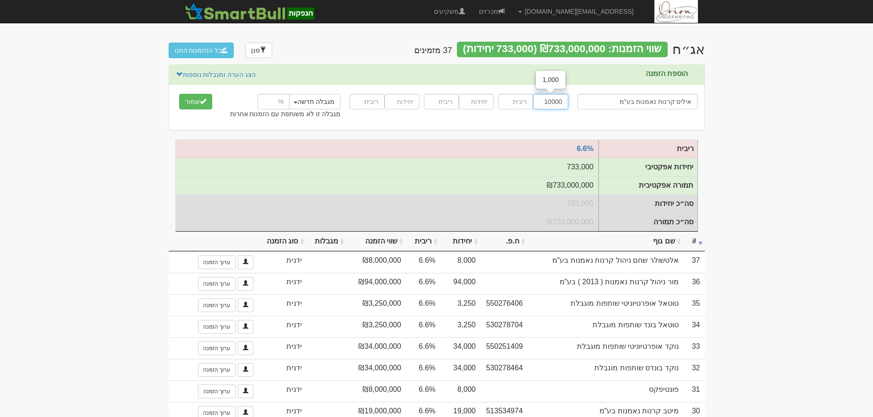
type input "10000"
type input "6.6"
click at [208, 99] on button "שמור" at bounding box center [195, 102] width 33 height 16
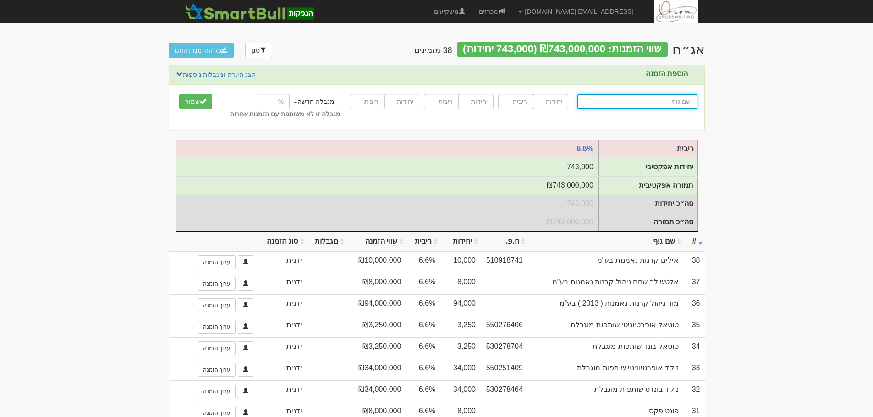
click at [671, 102] on input "text" at bounding box center [637, 102] width 120 height 16
paste input "אידאה בונד ש.מ"
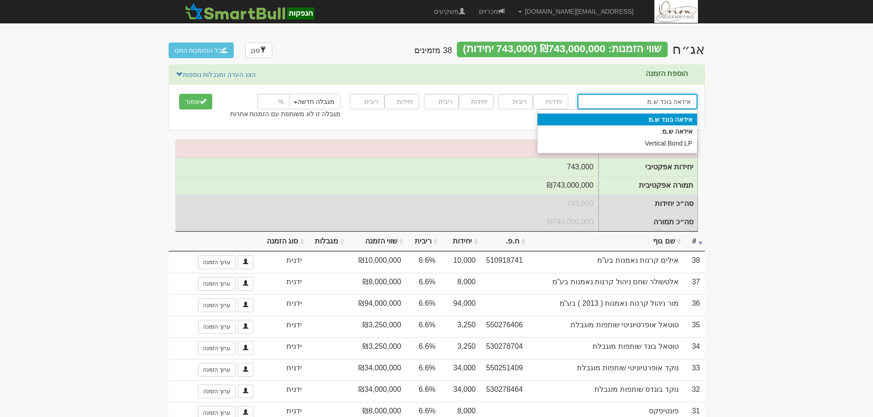
click at [650, 119] on strong "ש.מ" at bounding box center [653, 119] width 11 height 7
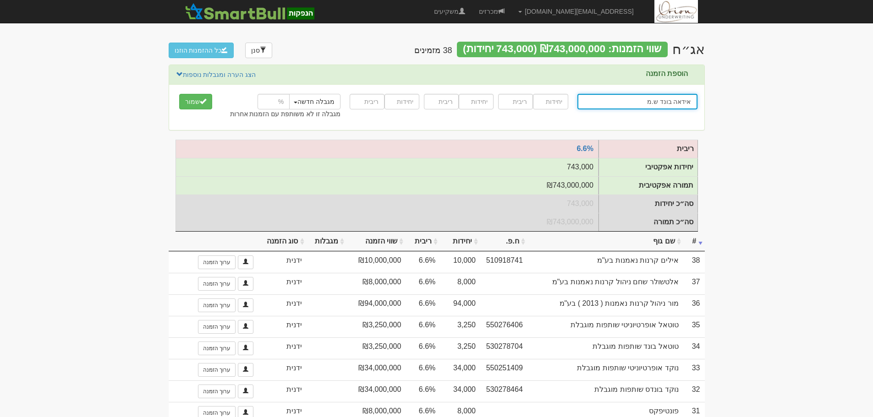
type input "אידאה בונד ש.מ"
click at [557, 103] on input "number" at bounding box center [550, 102] width 35 height 16
click at [604, 106] on input "אידאה בונד ש.מ" at bounding box center [637, 102] width 120 height 16
click at [563, 102] on input "number" at bounding box center [550, 102] width 35 height 16
type input "7000"
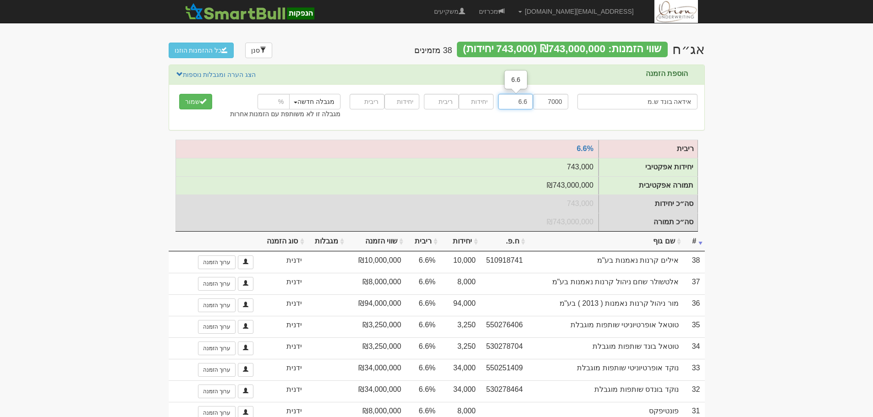
type input "6.6"
click at [179, 94] on button "שמור" at bounding box center [195, 102] width 33 height 16
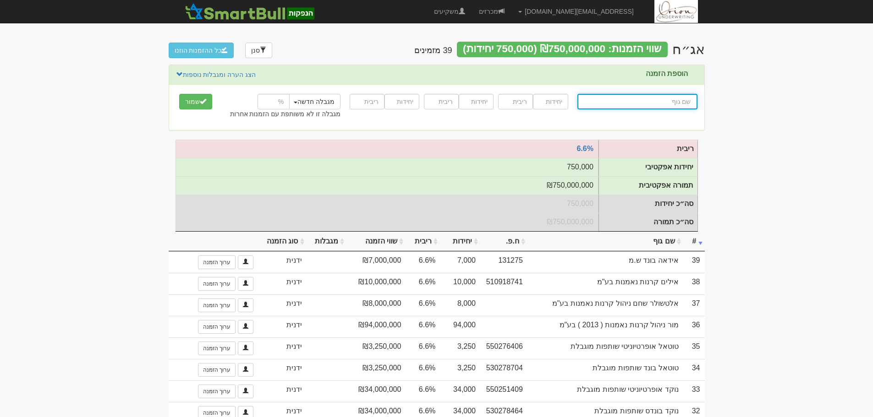
click at [645, 105] on input "text" at bounding box center [637, 102] width 120 height 16
paste input "הפניקס שותפות קונצרני סחיר"
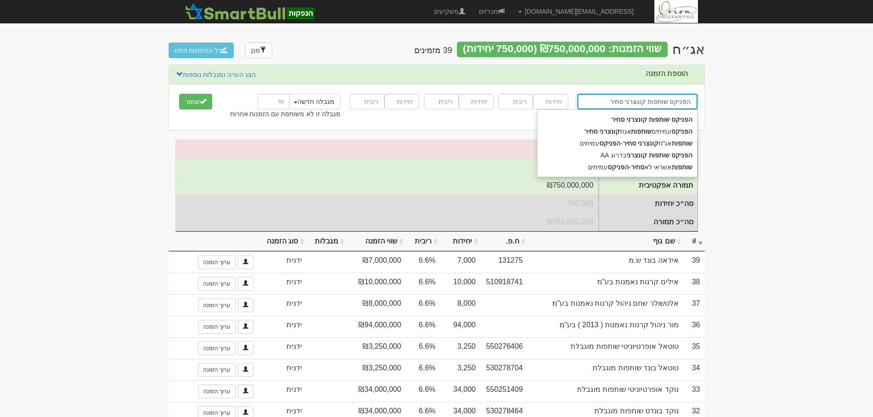
type input "הפניקס שותפות קונצרני סחיר"
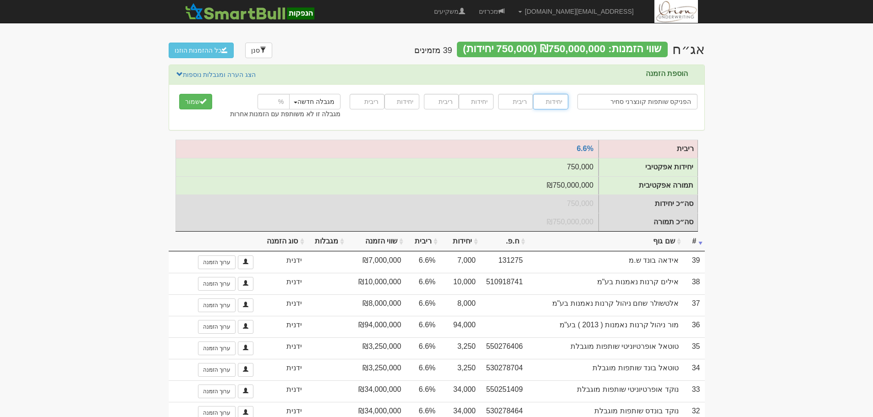
click at [550, 104] on input "number" at bounding box center [550, 102] width 35 height 16
type input "30000"
type input "6.6"
click at [179, 94] on button "שמור" at bounding box center [195, 102] width 33 height 16
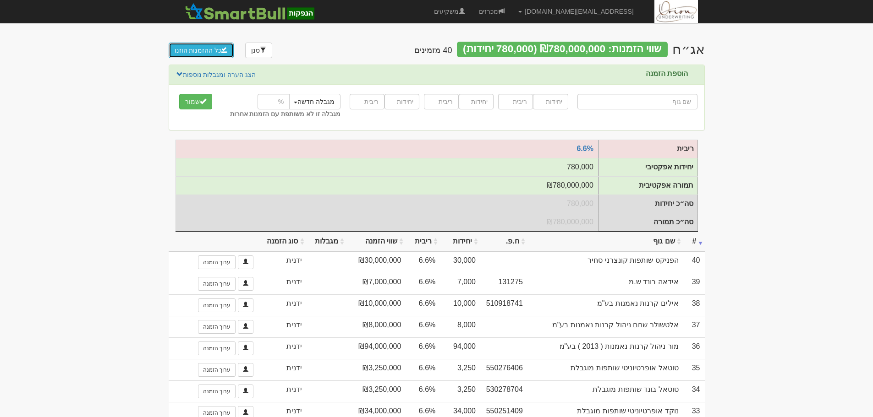
click at [202, 53] on button "כל ההזמנות הוזנו" at bounding box center [202, 51] width 66 height 16
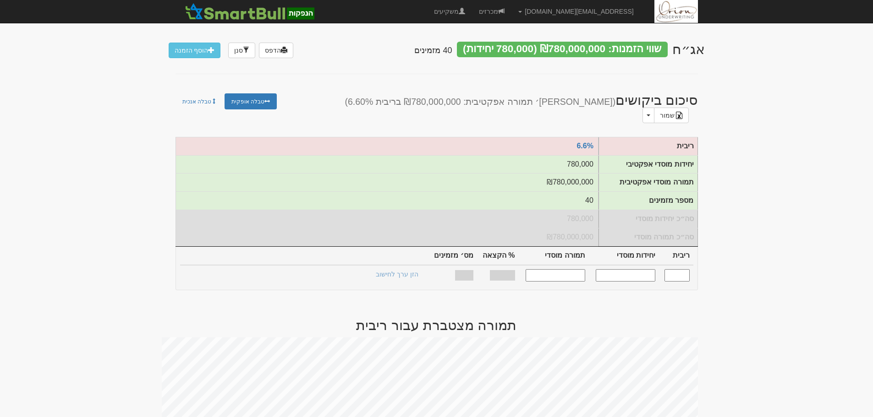
click at [679, 269] on input "text" at bounding box center [676, 275] width 25 height 12
type input "6.600"
type input "780,000"
type input "780,000,000"
type input "100%"
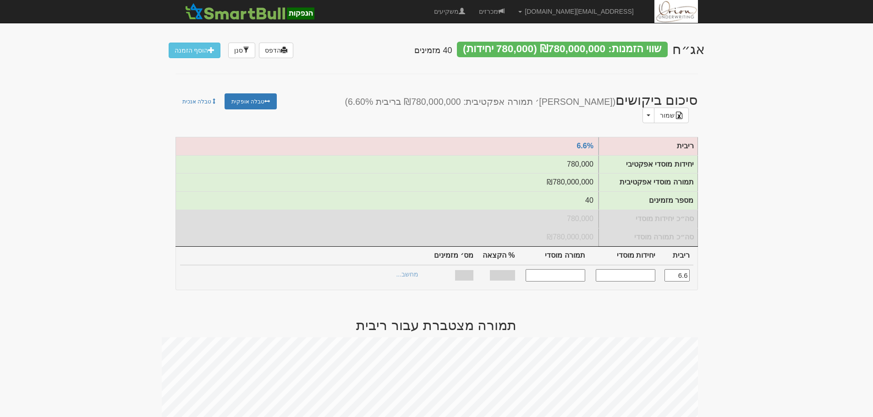
type input "40"
type input "6.600"
click at [410, 271] on link "הצעות זוכות >" at bounding box center [399, 275] width 50 height 13
